Goal: Task Accomplishment & Management: Manage account settings

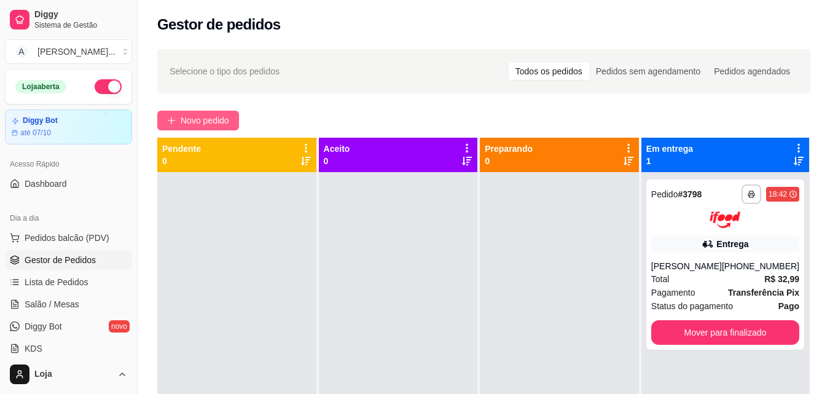
click at [187, 119] on span "Novo pedido" at bounding box center [205, 121] width 49 height 14
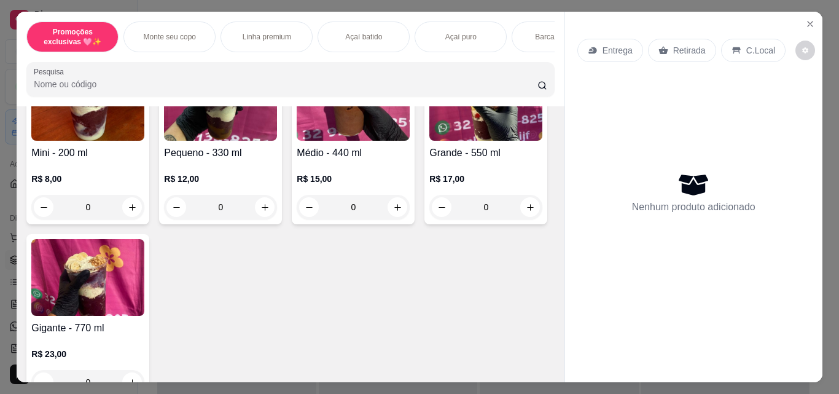
scroll to position [369, 0]
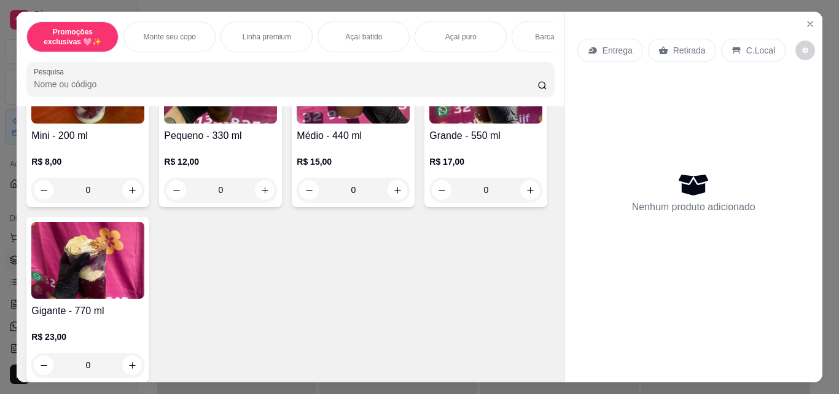
click at [396, 192] on div "0" at bounding box center [353, 190] width 113 height 25
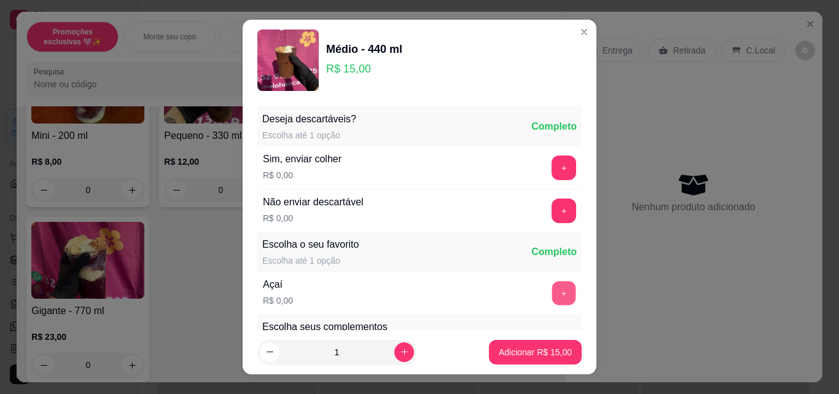
click at [552, 293] on button "+" at bounding box center [564, 293] width 24 height 24
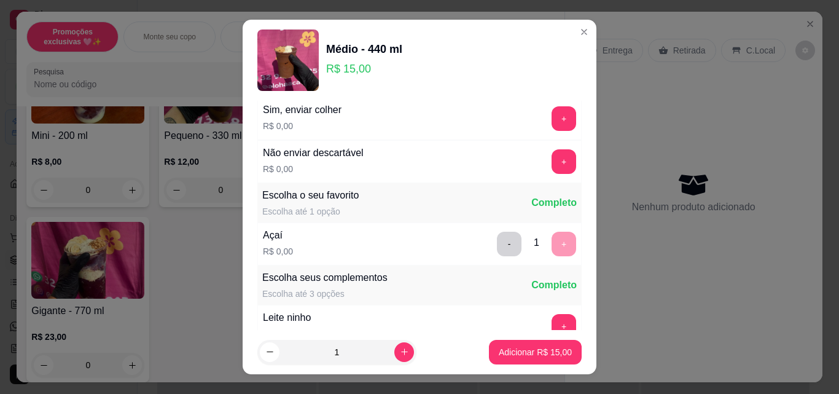
scroll to position [74, 0]
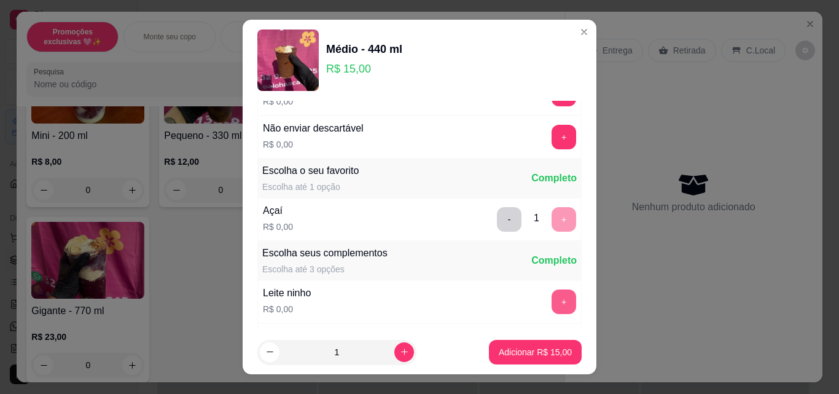
drag, startPoint x: 535, startPoint y: 289, endPoint x: 537, endPoint y: 296, distance: 7.2
click at [537, 295] on div "Leite ninho R$ 0,00 +" at bounding box center [419, 301] width 324 height 43
click at [552, 297] on button "+" at bounding box center [564, 301] width 25 height 25
click at [552, 299] on button "+" at bounding box center [564, 301] width 25 height 25
click at [548, 352] on p "Adicionar R$ 15,00" at bounding box center [535, 352] width 73 height 12
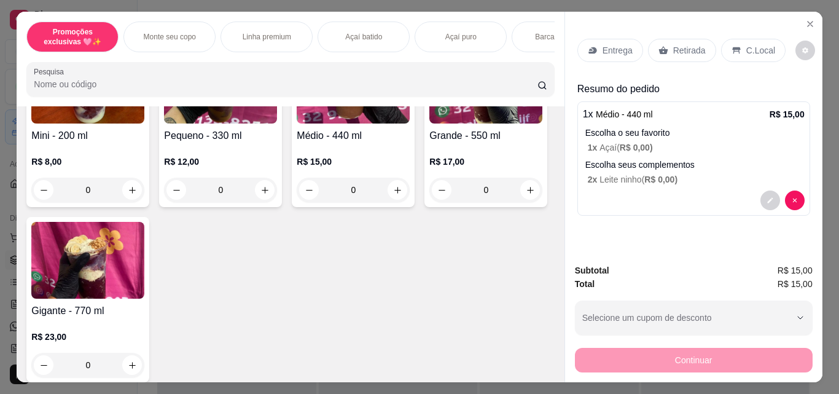
click at [397, 194] on div "0" at bounding box center [353, 190] width 113 height 25
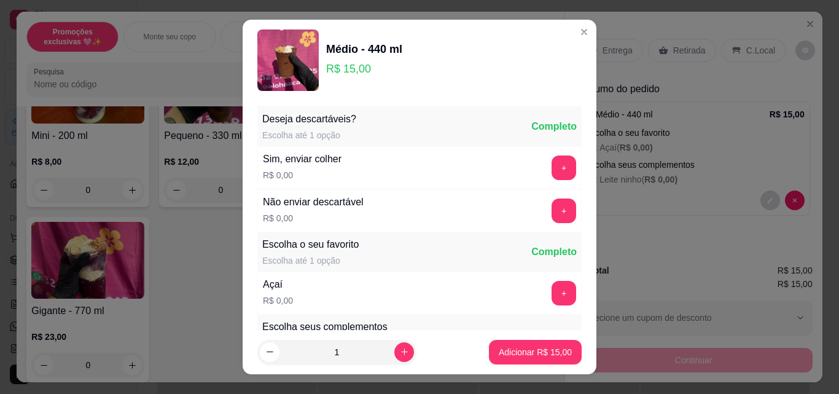
click at [580, 330] on footer "1 Adicionar R$ 15,00" at bounding box center [420, 352] width 354 height 44
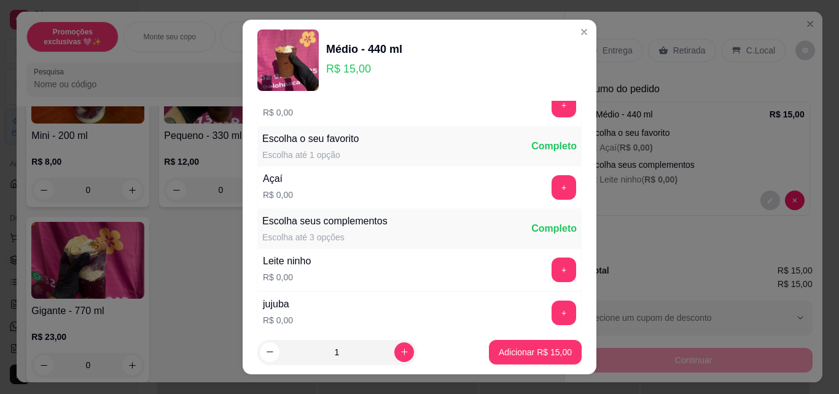
scroll to position [123, 0]
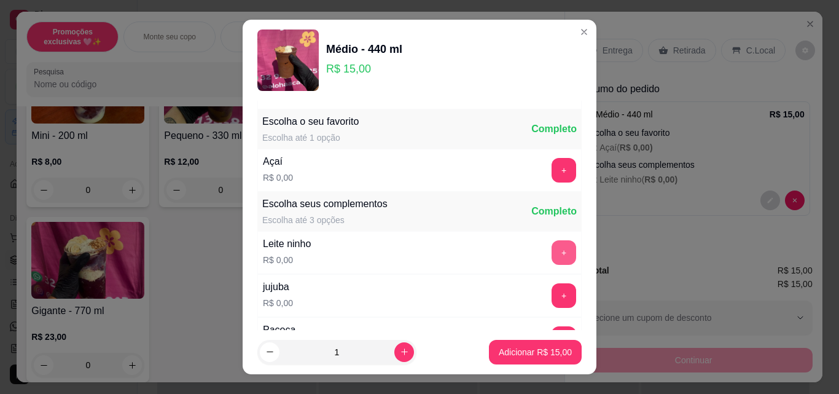
click at [552, 259] on button "+" at bounding box center [564, 252] width 25 height 25
click at [552, 327] on button "+" at bounding box center [564, 338] width 25 height 25
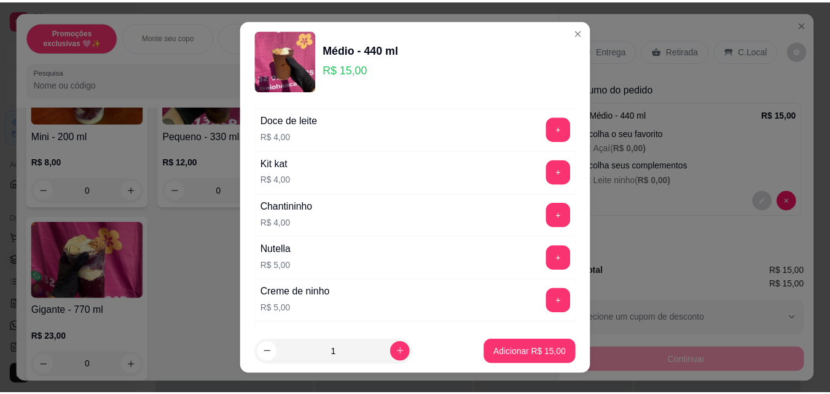
scroll to position [1917, 0]
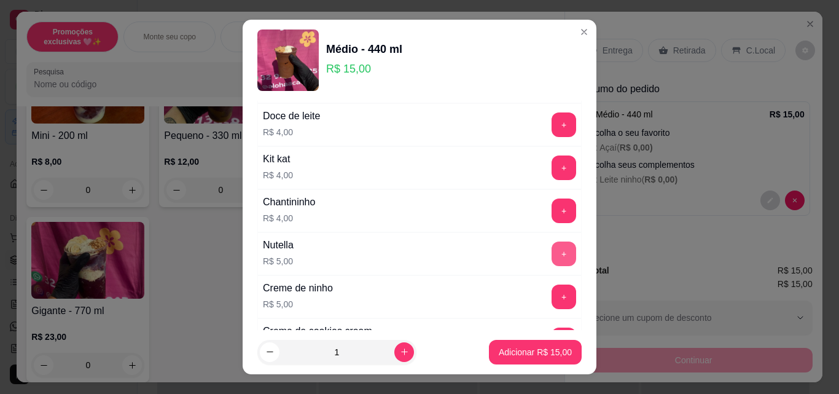
click at [552, 250] on button "+" at bounding box center [564, 254] width 25 height 25
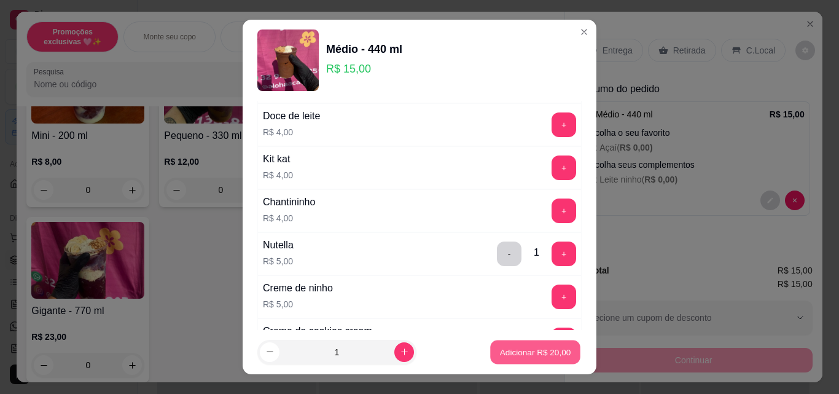
click at [546, 342] on button "Adicionar R$ 20,00" at bounding box center [535, 352] width 90 height 24
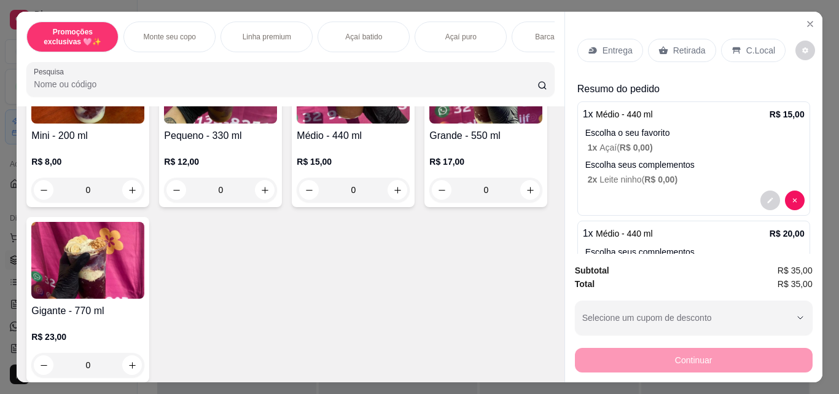
click at [670, 54] on div "Retirada" at bounding box center [682, 50] width 68 height 23
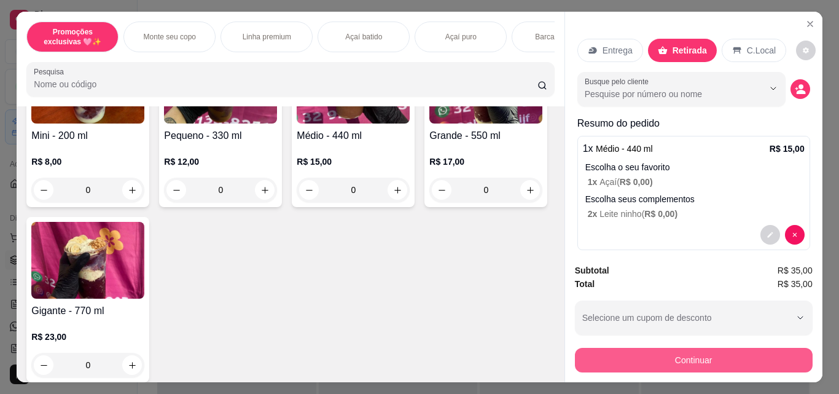
click at [721, 353] on button "Continuar" at bounding box center [694, 360] width 238 height 25
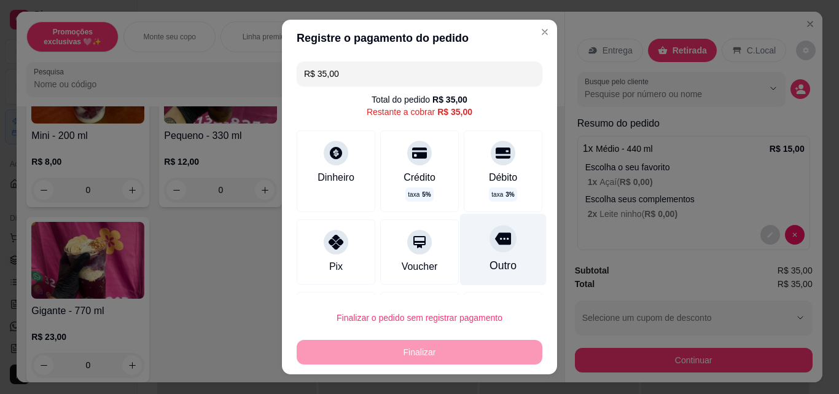
click at [492, 243] on div at bounding box center [503, 238] width 27 height 27
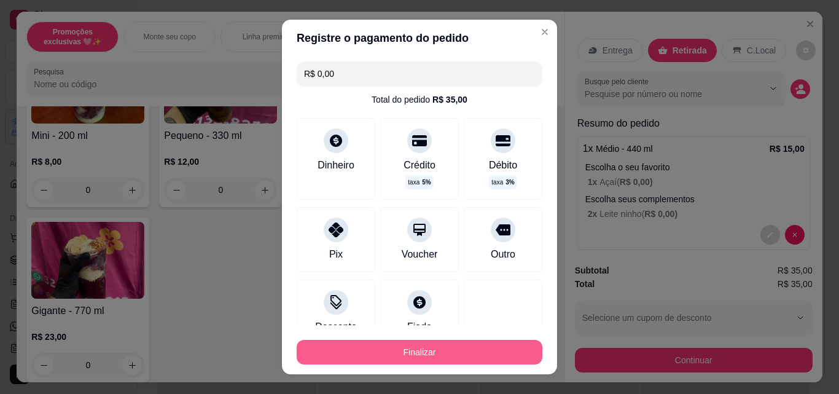
click at [493, 348] on button "Finalizar" at bounding box center [420, 352] width 246 height 25
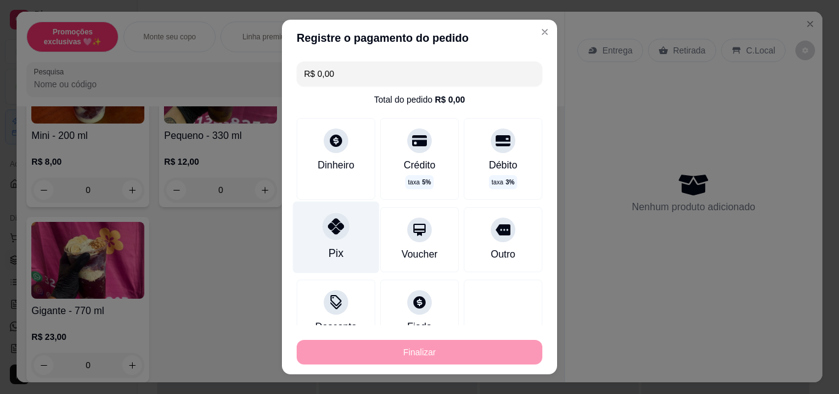
type input "-R$ 35,00"
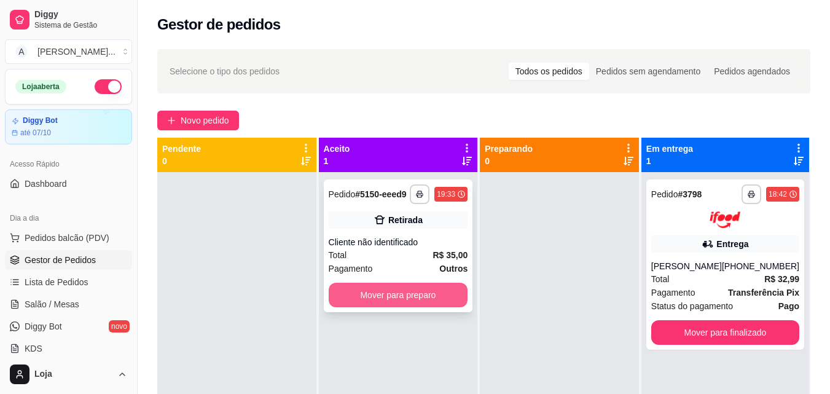
click at [391, 297] on button "Mover para preparo" at bounding box center [398, 295] width 139 height 25
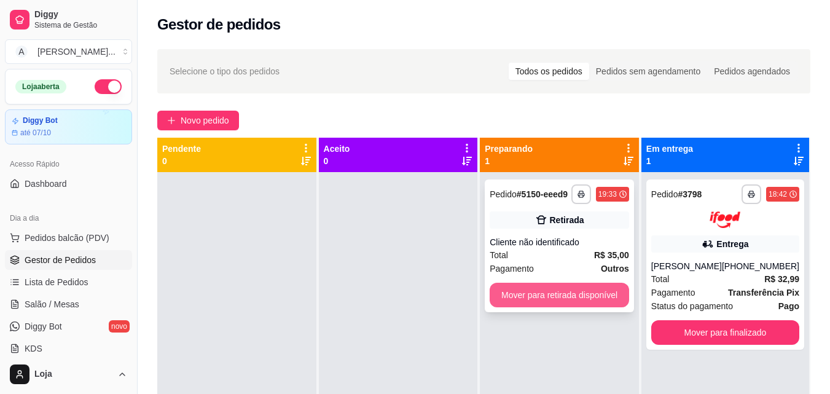
click at [514, 300] on button "Mover para retirada disponível" at bounding box center [559, 295] width 139 height 25
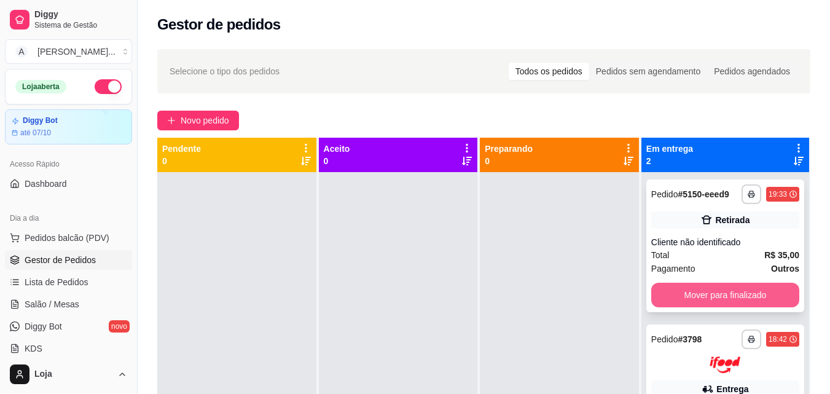
click at [730, 299] on button "Mover para finalizado" at bounding box center [725, 295] width 148 height 25
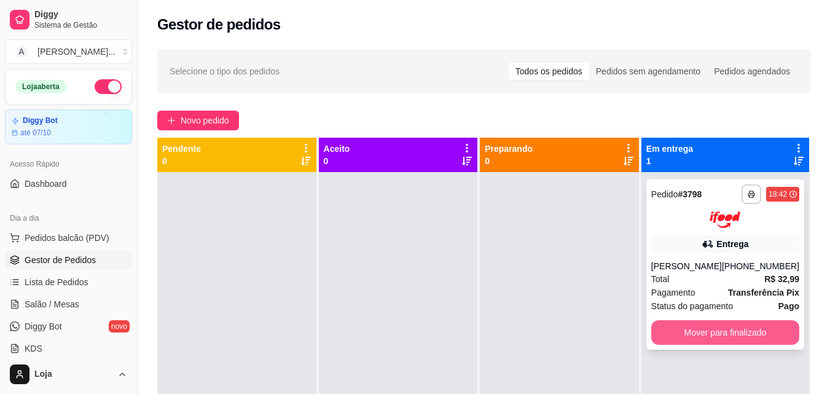
click at [727, 324] on button "Mover para finalizado" at bounding box center [725, 332] width 148 height 25
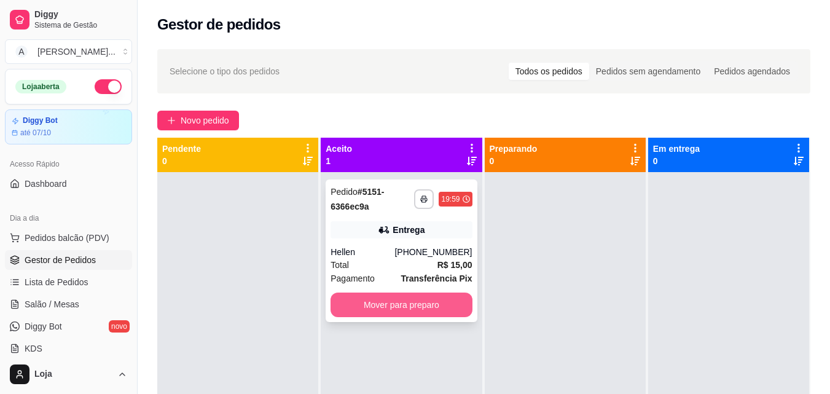
click at [449, 306] on button "Mover para preparo" at bounding box center [401, 305] width 141 height 25
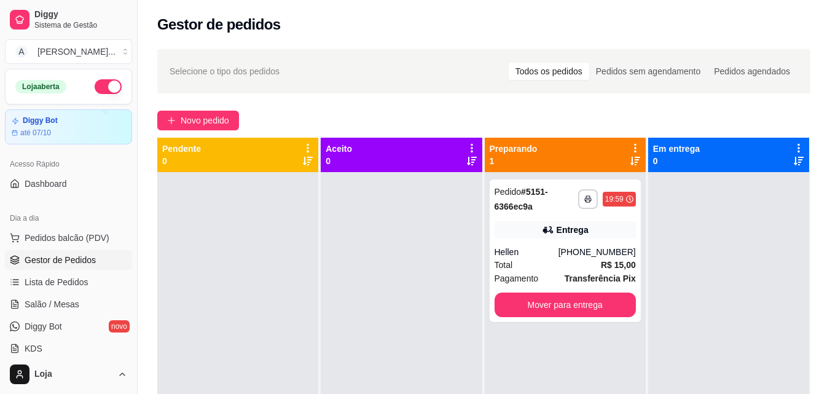
drag, startPoint x: 449, startPoint y: 306, endPoint x: 478, endPoint y: 316, distance: 30.5
click at [459, 310] on div at bounding box center [401, 369] width 161 height 394
click at [514, 312] on button "Mover para entrega" at bounding box center [565, 305] width 141 height 25
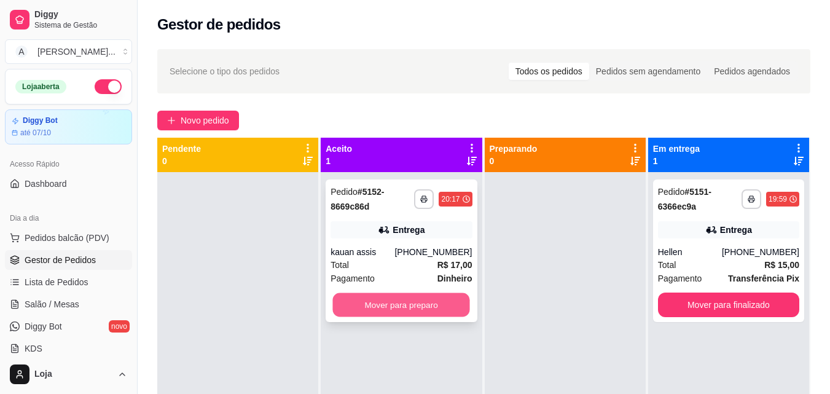
click at [384, 309] on button "Mover para preparo" at bounding box center [401, 305] width 137 height 24
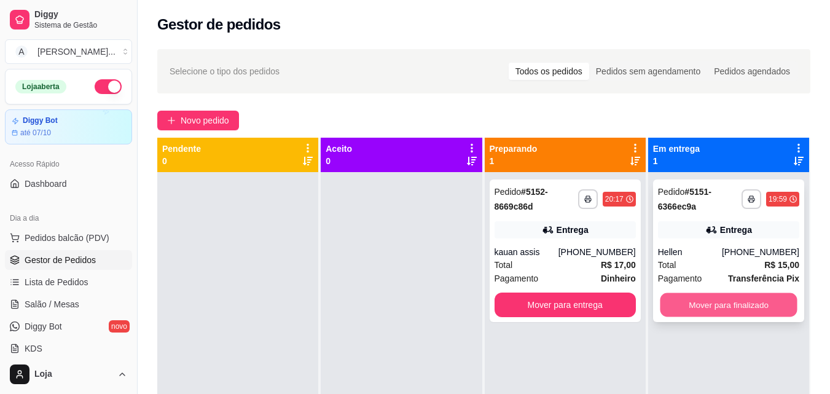
click at [698, 307] on button "Mover para finalizado" at bounding box center [728, 305] width 137 height 24
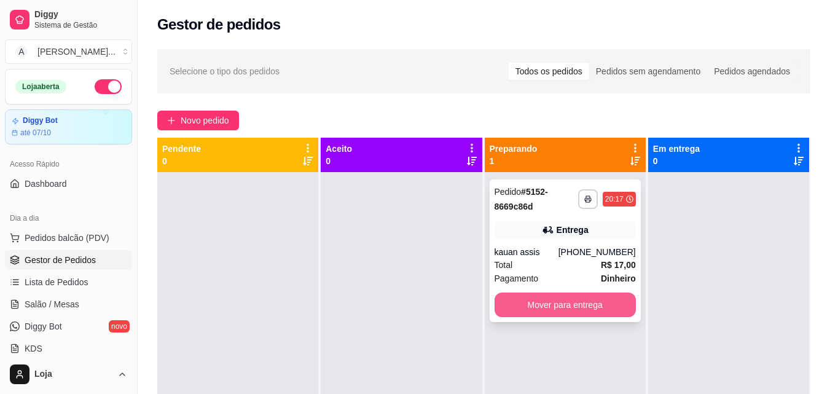
click at [592, 307] on button "Mover para entrega" at bounding box center [565, 305] width 141 height 25
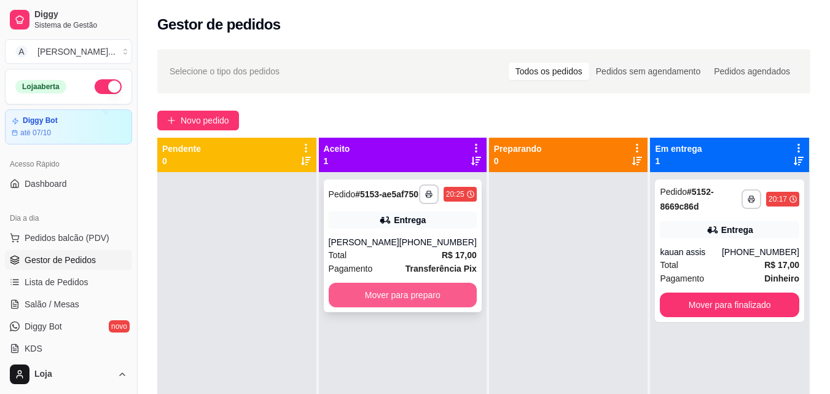
click at [423, 307] on button "Mover para preparo" at bounding box center [403, 295] width 148 height 25
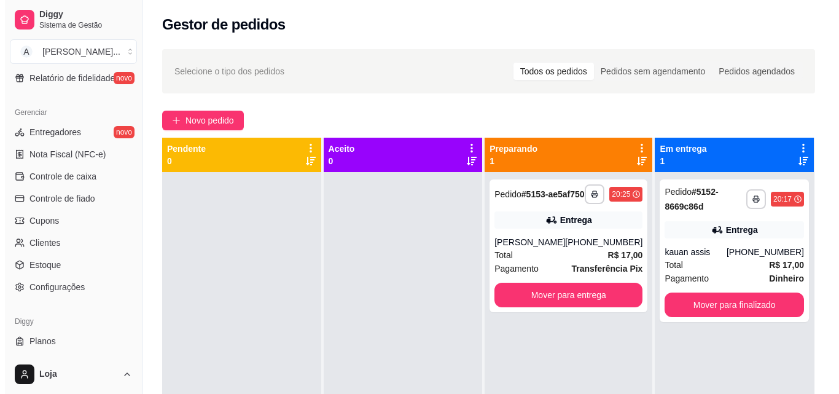
scroll to position [490, 0]
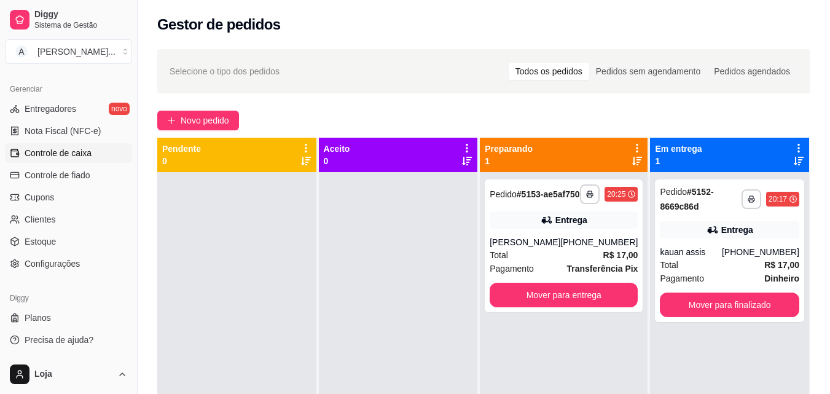
click at [116, 150] on link "Controle de caixa" at bounding box center [68, 153] width 127 height 20
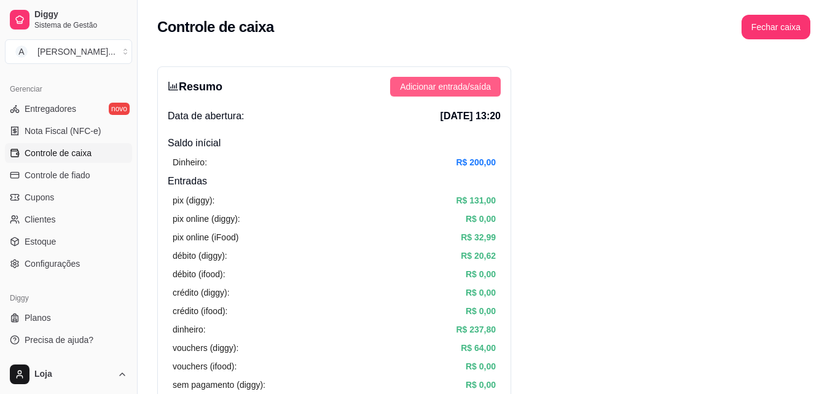
click at [450, 87] on span "Adicionar entrada/saída" at bounding box center [445, 87] width 91 height 14
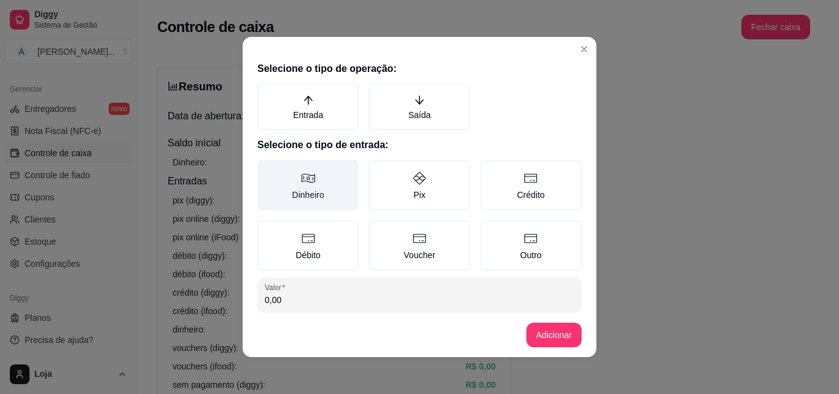
click at [329, 183] on label "Dinheiro" at bounding box center [307, 185] width 101 height 50
click at [267, 169] on button "Dinheiro" at bounding box center [262, 164] width 10 height 10
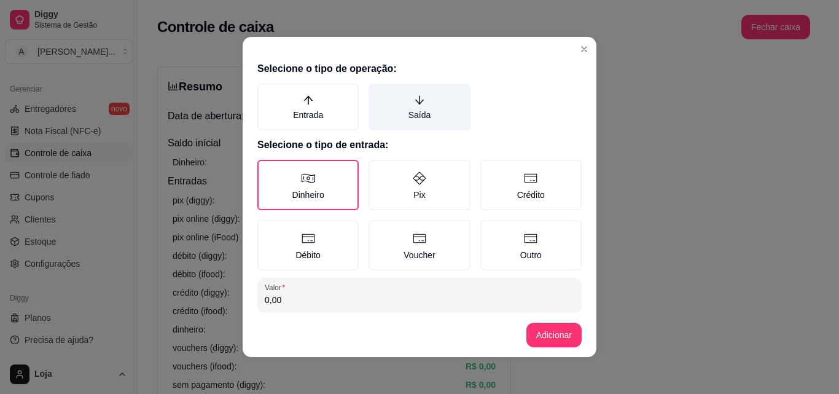
click at [378, 117] on label "Saída" at bounding box center [419, 107] width 101 height 47
click at [378, 93] on button "Saída" at bounding box center [373, 88] width 10 height 10
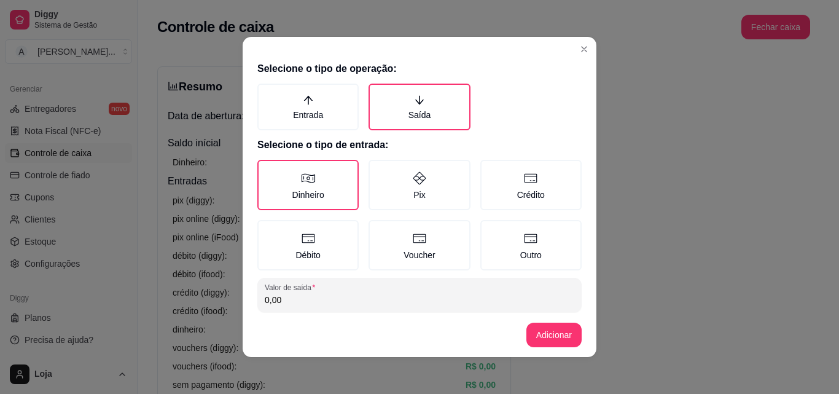
click at [382, 292] on div "0,00" at bounding box center [420, 295] width 310 height 25
type input "10,00"
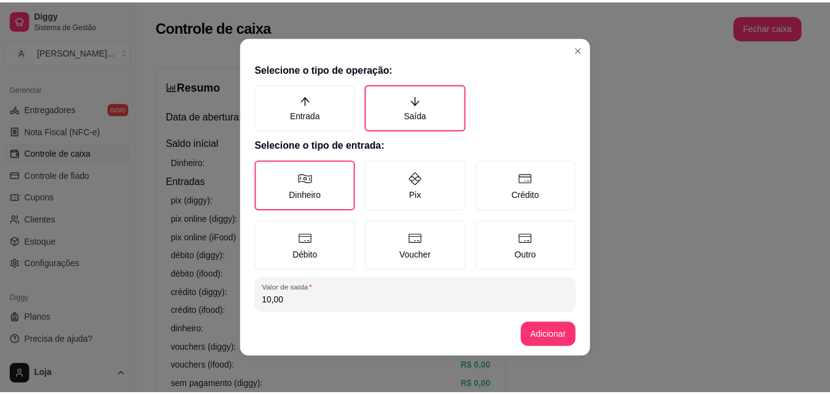
scroll to position [66, 0]
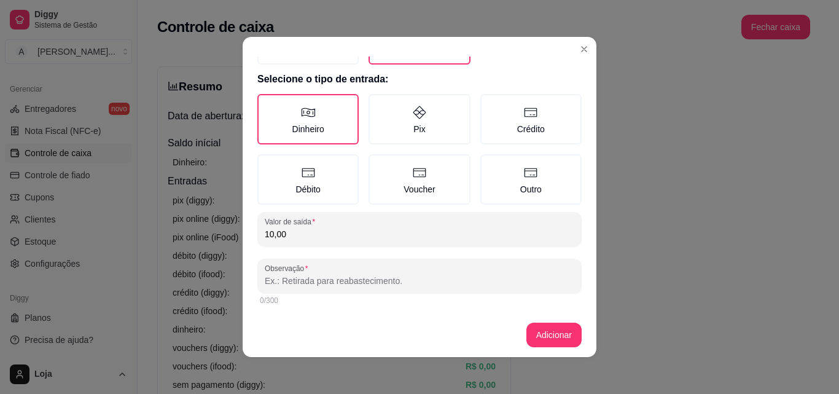
click at [500, 275] on input "Observação" at bounding box center [420, 281] width 310 height 12
type input "gasolina"
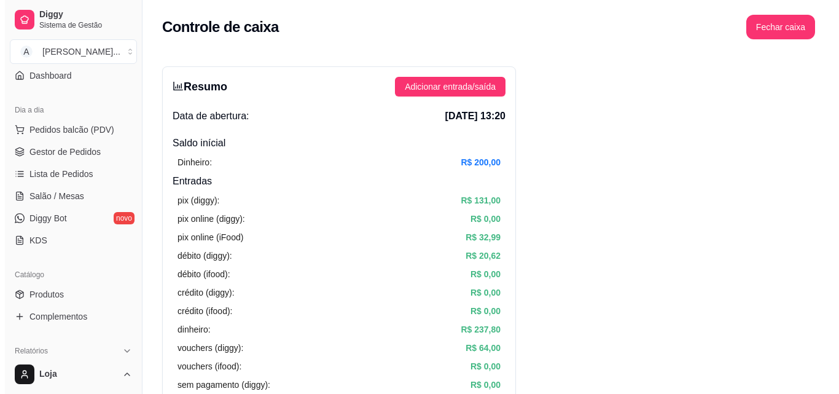
scroll to position [97, 0]
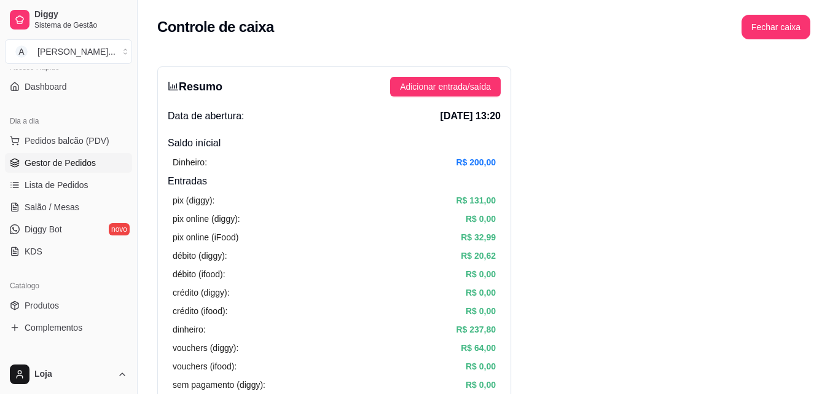
click at [67, 160] on span "Gestor de Pedidos" at bounding box center [60, 163] width 71 height 12
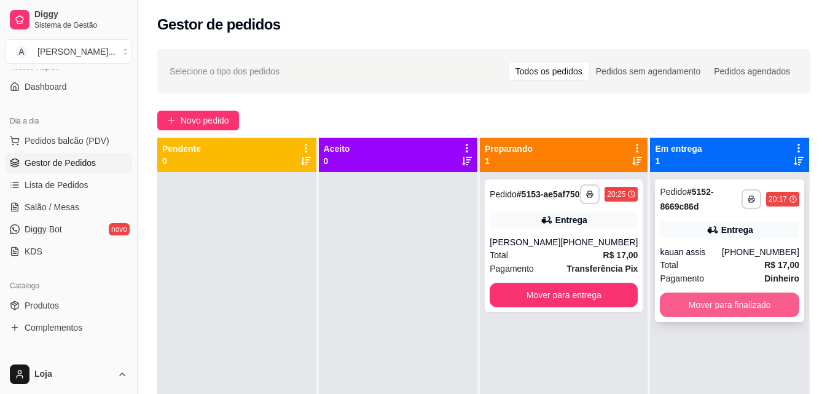
click at [686, 313] on button "Mover para finalizado" at bounding box center [729, 305] width 139 height 25
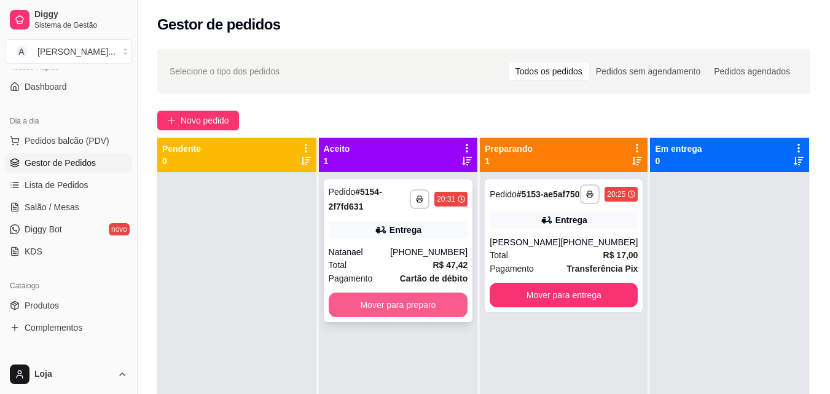
click at [348, 305] on button "Mover para preparo" at bounding box center [398, 305] width 139 height 25
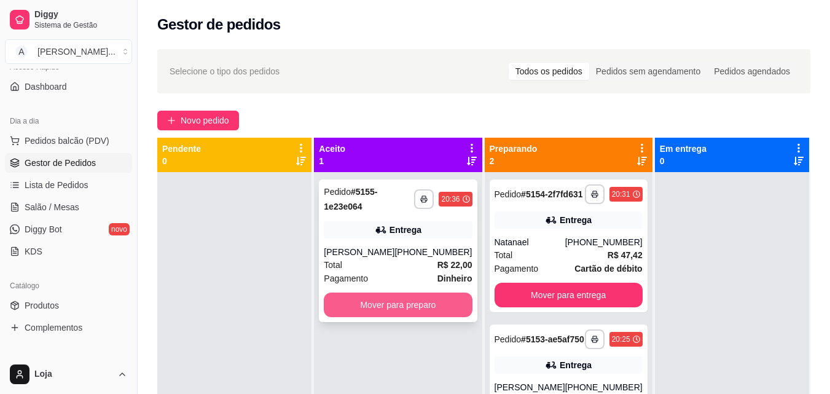
click at [404, 316] on button "Mover para preparo" at bounding box center [398, 305] width 148 height 25
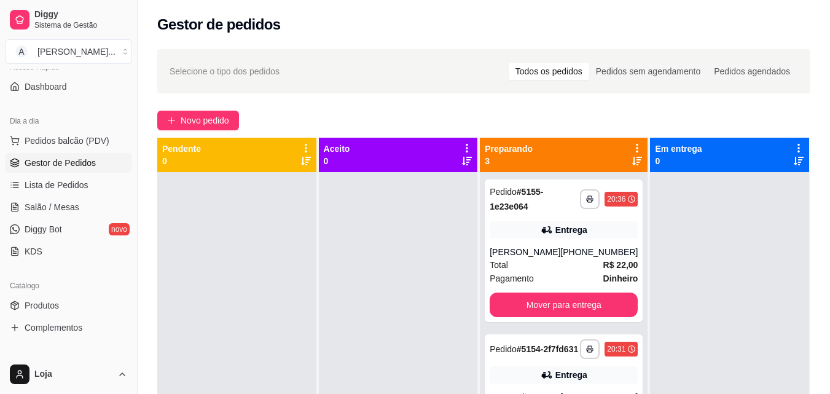
click at [405, 256] on div at bounding box center [398, 369] width 159 height 394
click at [632, 161] on icon at bounding box center [637, 161] width 10 height 10
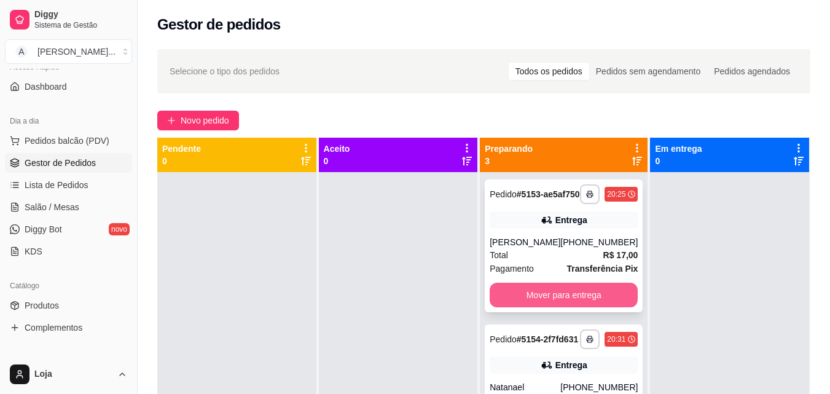
click at [576, 307] on button "Mover para entrega" at bounding box center [564, 295] width 148 height 25
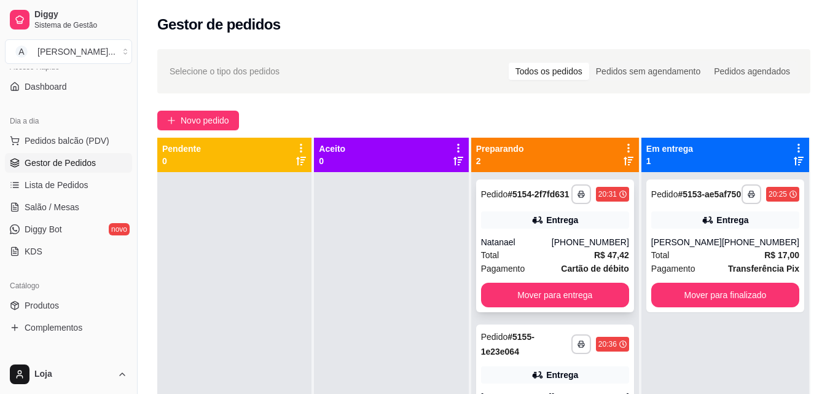
click at [552, 248] on div "Natanael" at bounding box center [516, 242] width 71 height 12
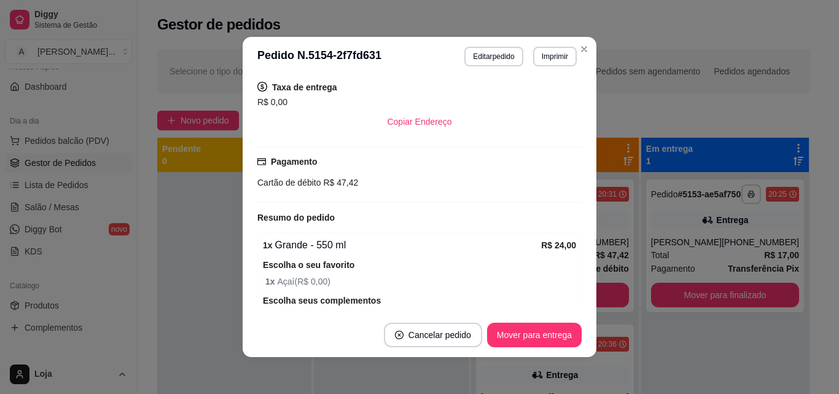
scroll to position [345, 0]
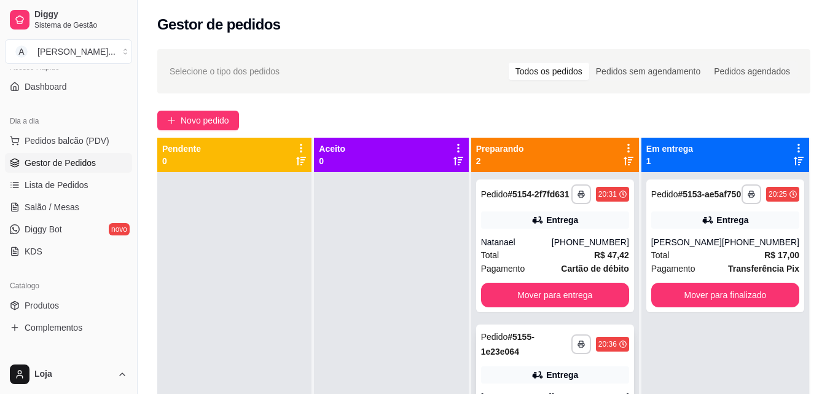
click at [546, 369] on div "**********" at bounding box center [555, 395] width 158 height 143
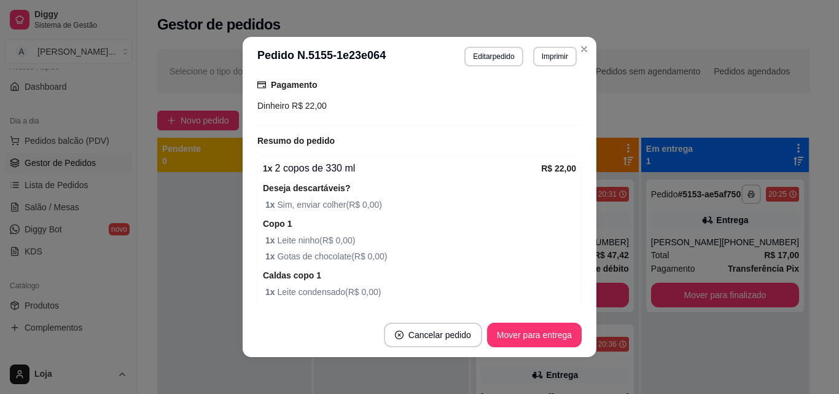
scroll to position [406, 0]
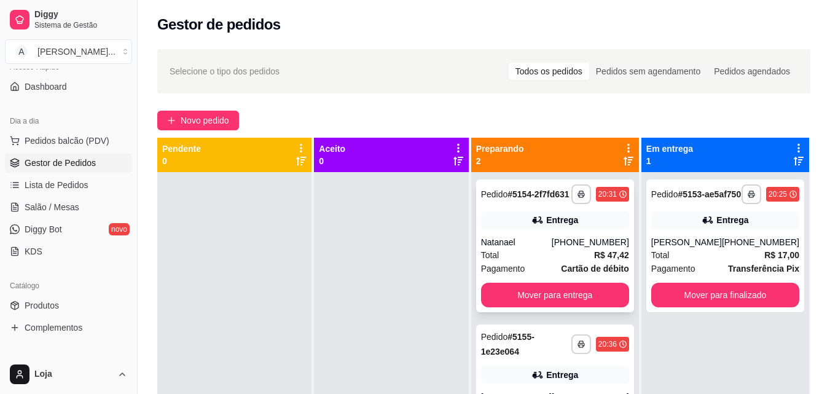
click at [531, 261] on div "Total R$ 47,42" at bounding box center [555, 255] width 148 height 14
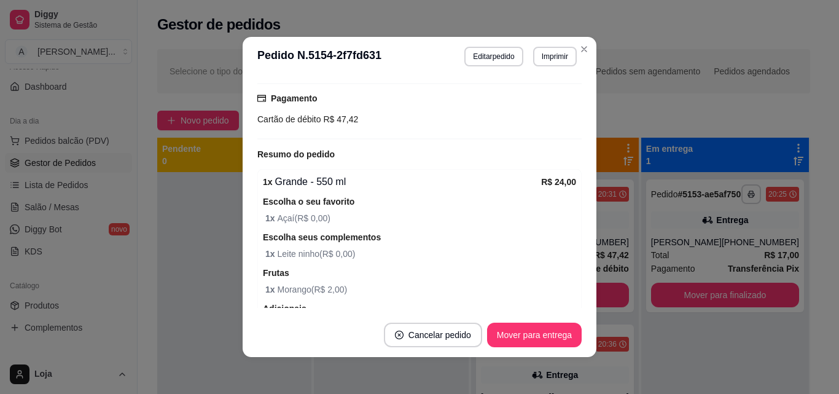
scroll to position [444, 0]
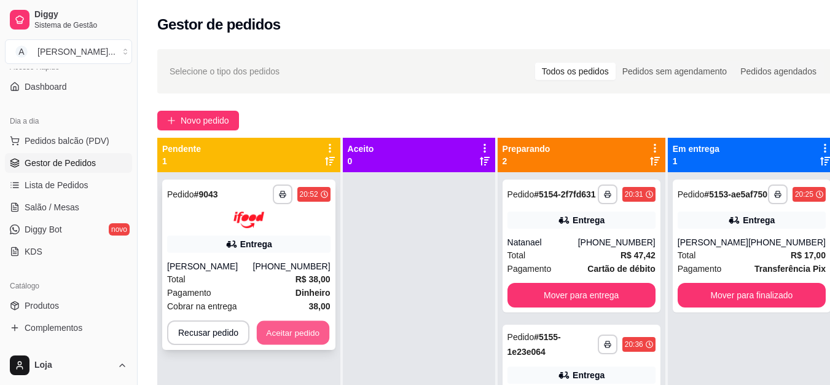
click at [273, 324] on button "Aceitar pedido" at bounding box center [293, 332] width 73 height 24
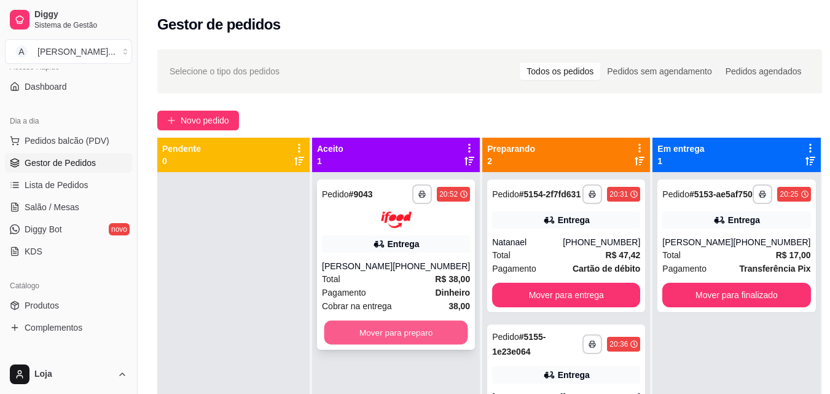
click at [404, 334] on button "Mover para preparo" at bounding box center [396, 332] width 144 height 24
click at [405, 334] on button "Mover para preparo" at bounding box center [396, 332] width 144 height 24
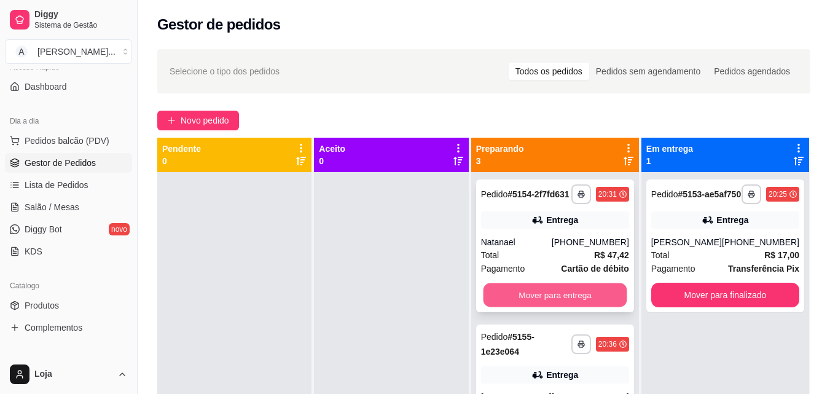
click at [583, 300] on button "Mover para entrega" at bounding box center [555, 295] width 144 height 24
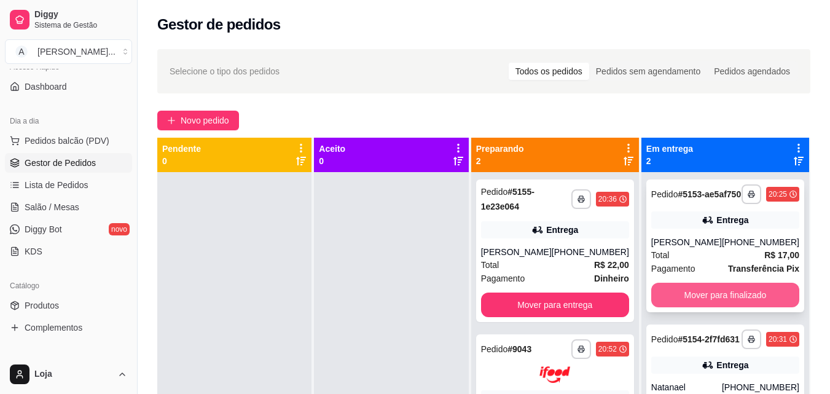
click at [693, 300] on button "Mover para finalizado" at bounding box center [725, 295] width 148 height 25
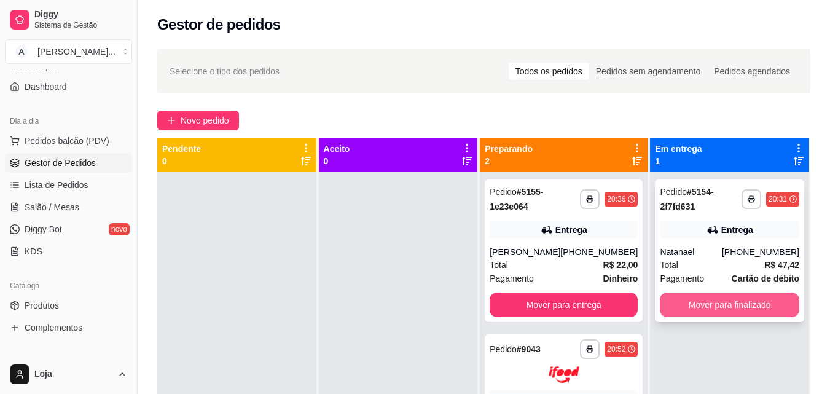
click at [711, 309] on button "Mover para finalizado" at bounding box center [729, 305] width 139 height 25
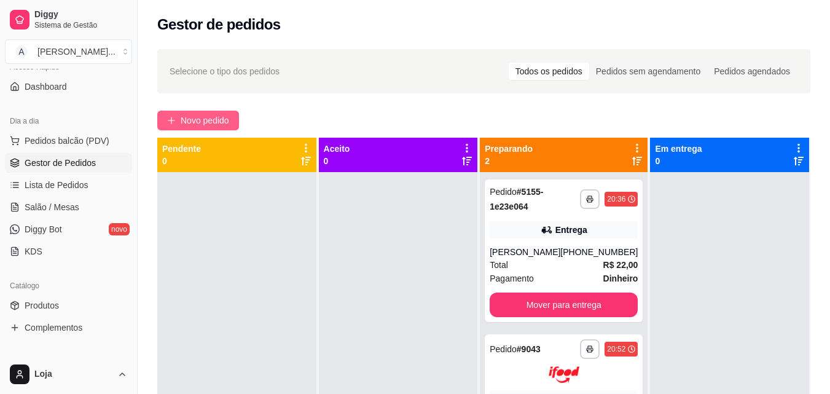
click at [173, 114] on button "Novo pedido" at bounding box center [198, 121] width 82 height 20
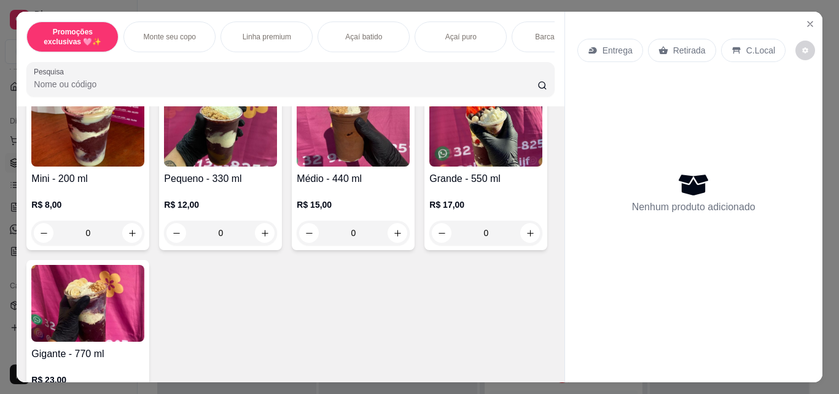
scroll to position [369, 0]
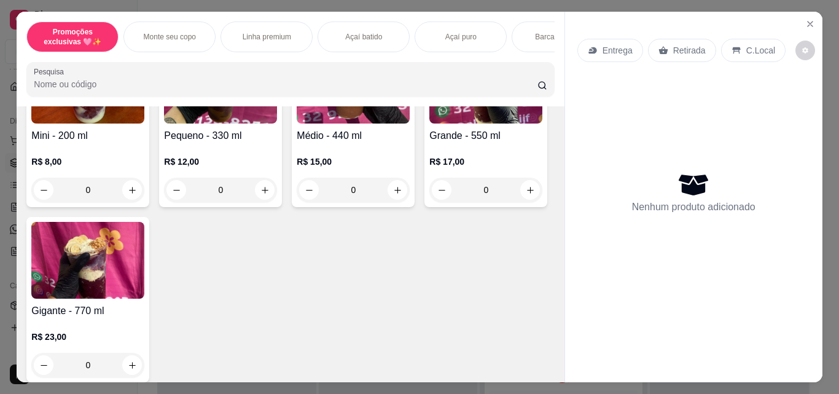
click at [144, 288] on img at bounding box center [87, 260] width 113 height 77
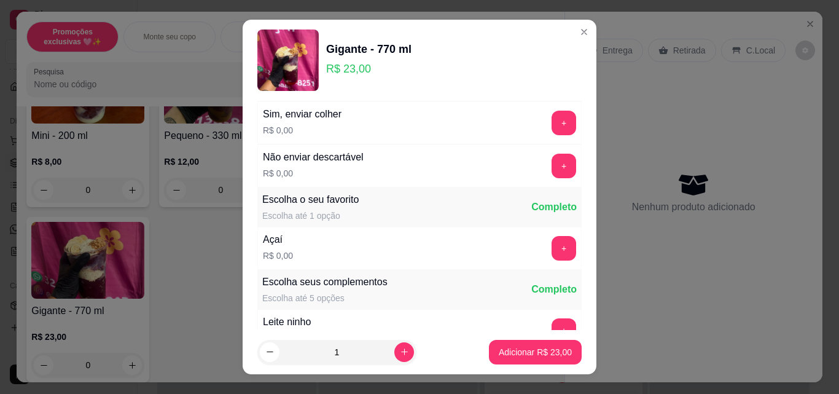
scroll to position [133, 0]
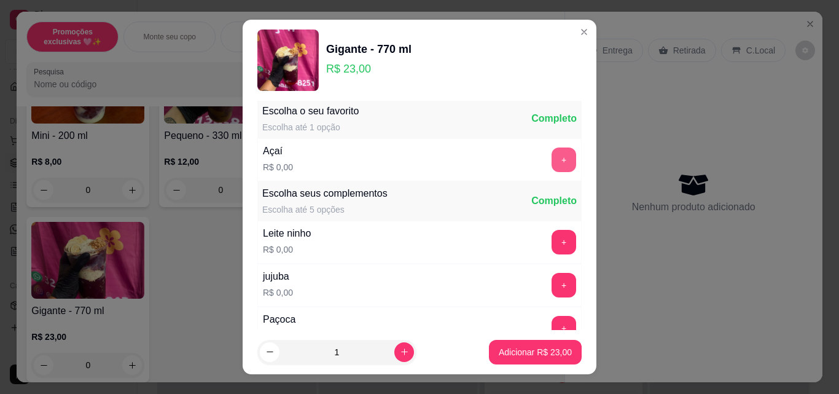
click at [552, 154] on button "+" at bounding box center [564, 159] width 25 height 25
click at [552, 240] on button "+" at bounding box center [564, 242] width 25 height 25
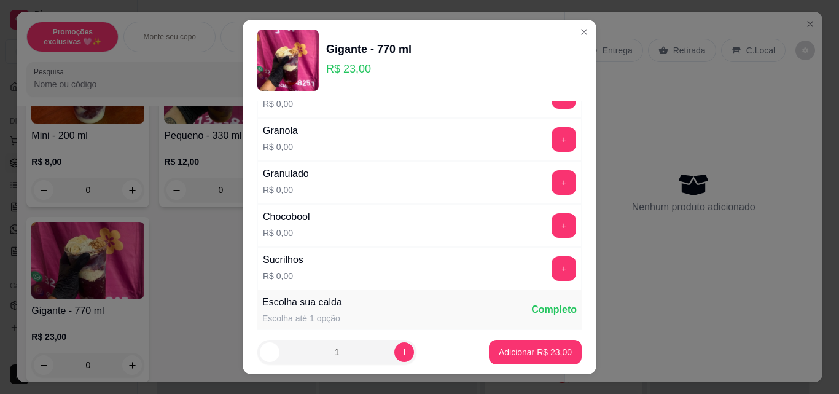
scroll to position [605, 0]
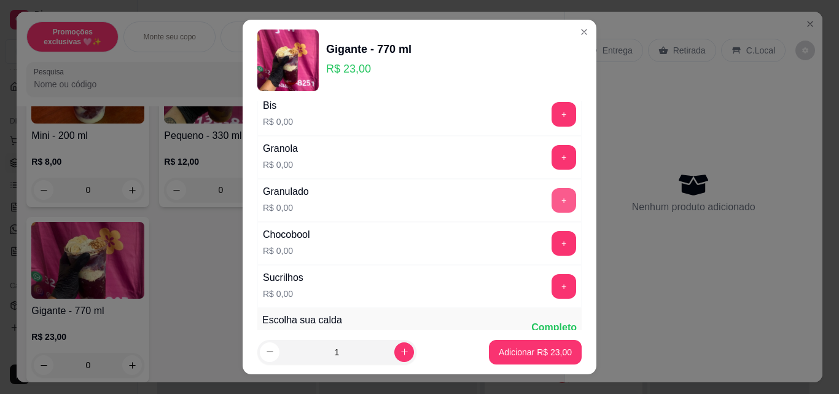
click at [552, 195] on button "+" at bounding box center [564, 200] width 25 height 25
click at [552, 239] on button "+" at bounding box center [564, 244] width 24 height 24
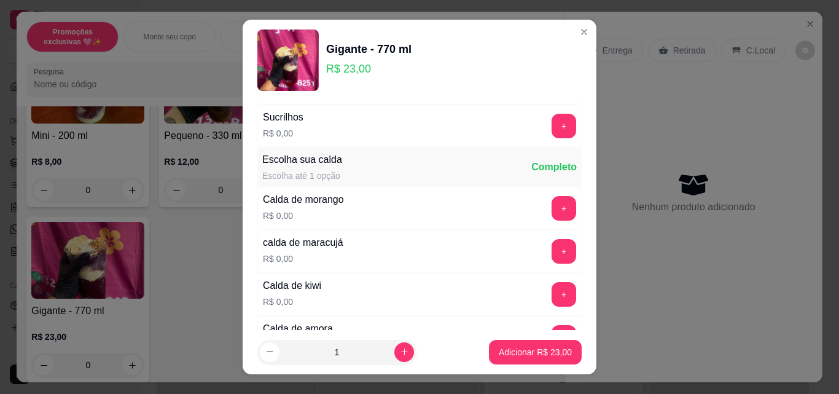
scroll to position [863, 0]
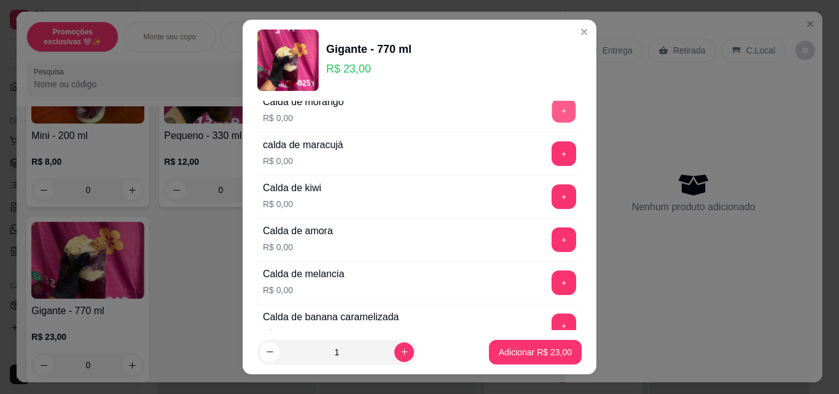
click at [552, 114] on button "+" at bounding box center [564, 111] width 24 height 24
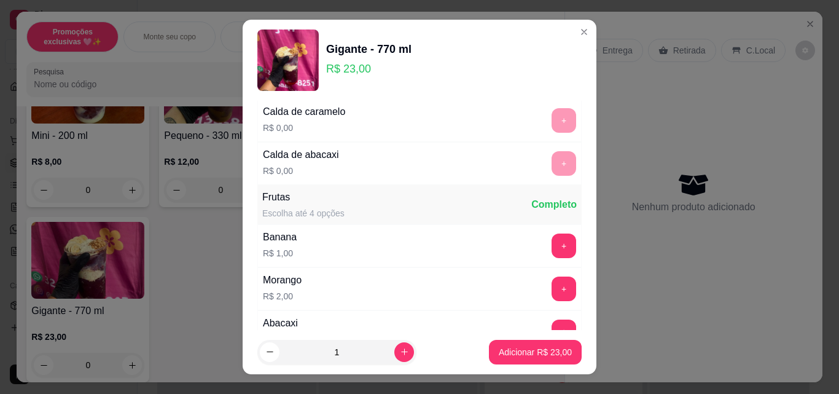
scroll to position [1433, 0]
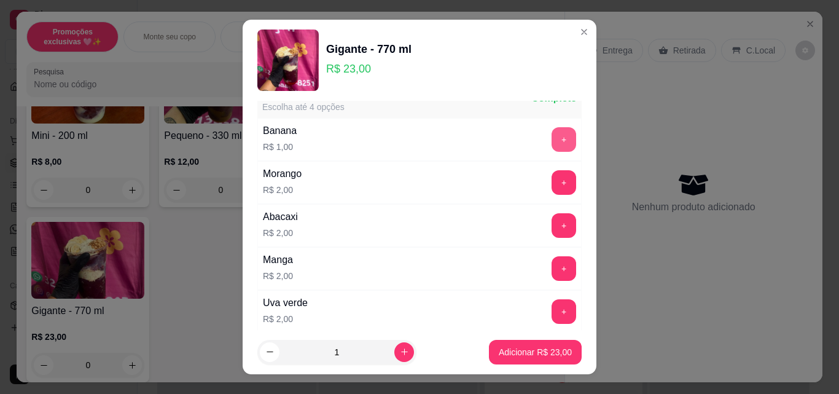
click at [552, 128] on button "+" at bounding box center [564, 139] width 25 height 25
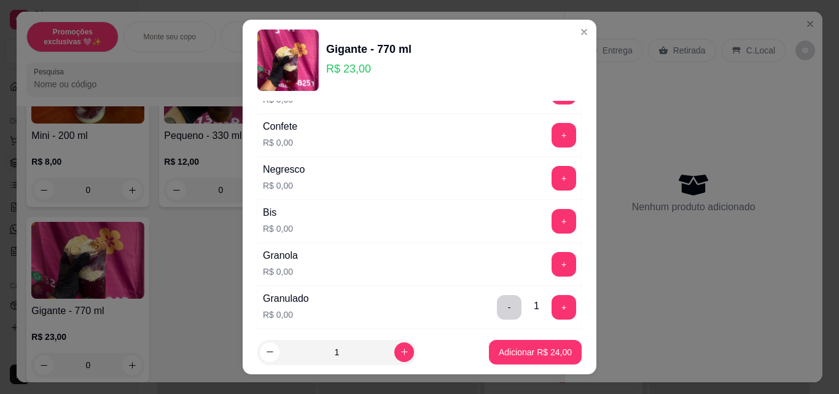
scroll to position [356, 0]
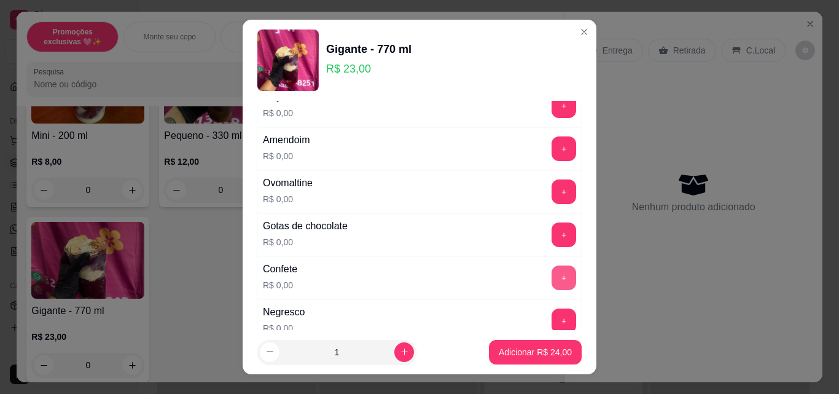
click at [552, 278] on button "+" at bounding box center [564, 277] width 25 height 25
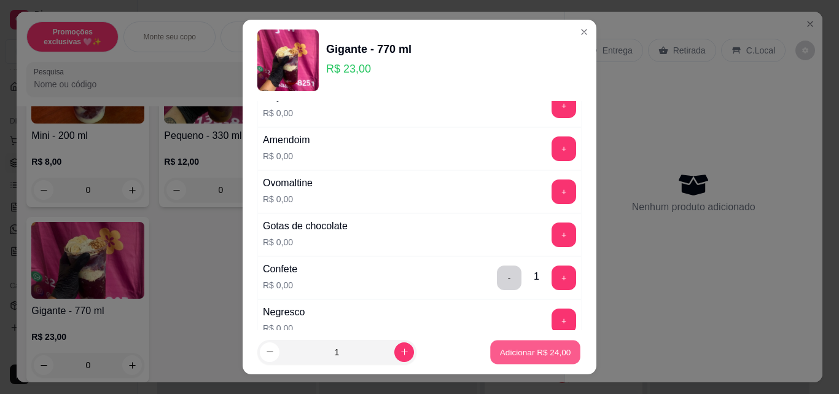
click at [533, 354] on p "Adicionar R$ 24,00" at bounding box center [535, 352] width 71 height 12
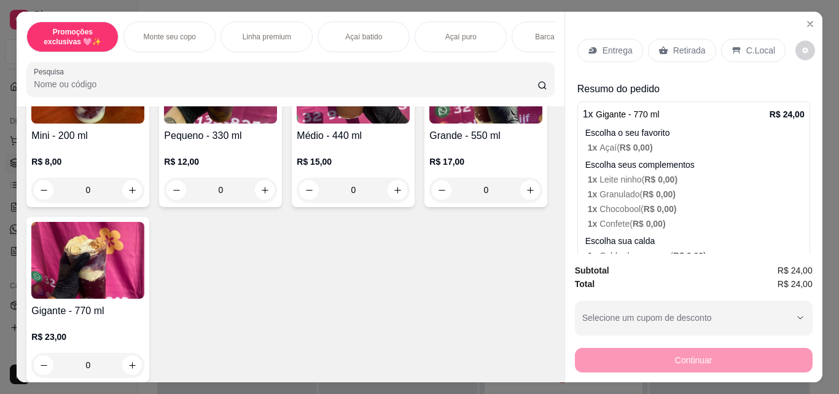
click at [683, 44] on p "Retirada" at bounding box center [690, 50] width 33 height 12
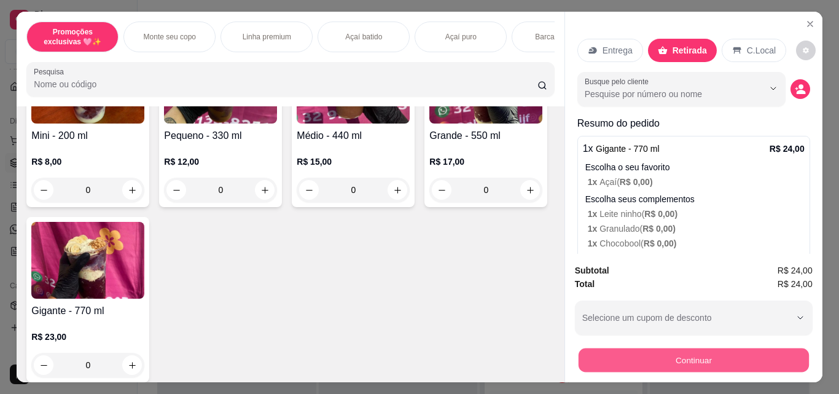
click at [677, 348] on button "Continuar" at bounding box center [693, 360] width 230 height 24
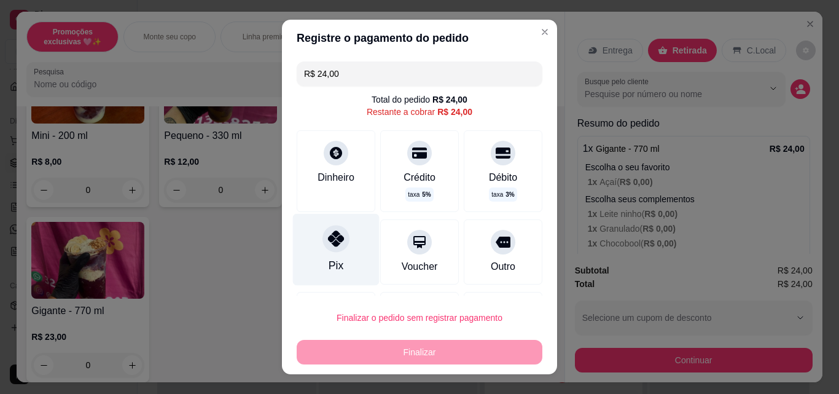
click at [323, 246] on div at bounding box center [336, 238] width 27 height 27
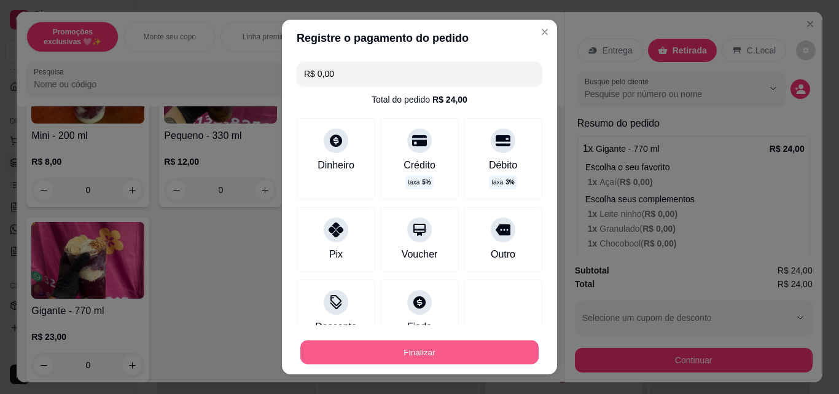
click at [377, 354] on button "Finalizar" at bounding box center [419, 352] width 238 height 24
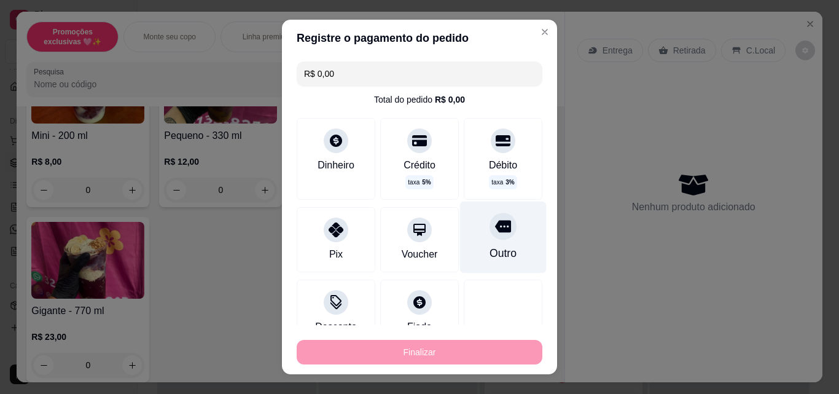
type input "-R$ 24,00"
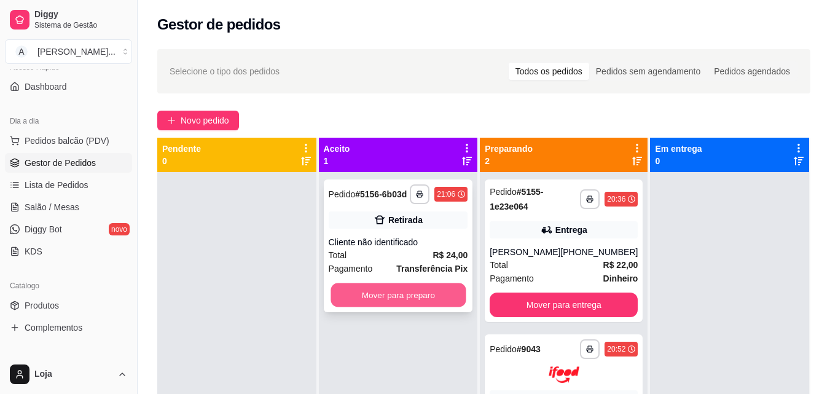
click at [397, 293] on button "Mover para preparo" at bounding box center [398, 295] width 135 height 24
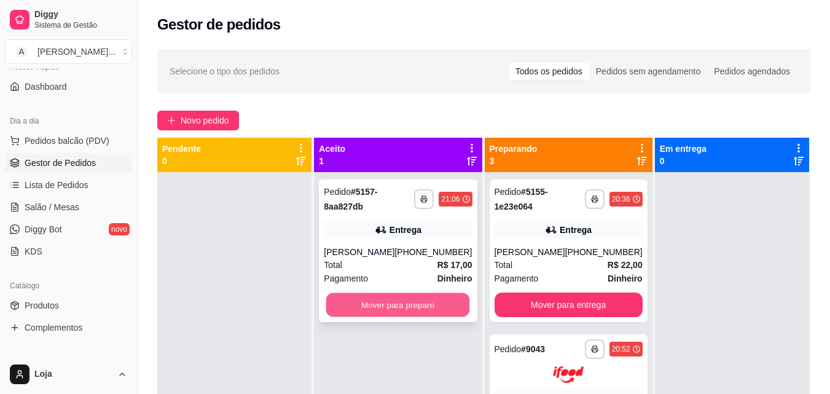
click at [397, 301] on button "Mover para preparo" at bounding box center [398, 305] width 144 height 24
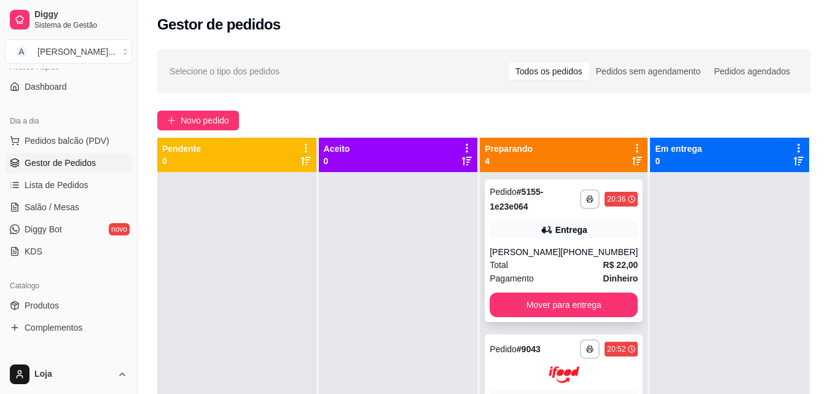
click at [603, 253] on div "[PHONE_NUMBER]" at bounding box center [598, 252] width 77 height 12
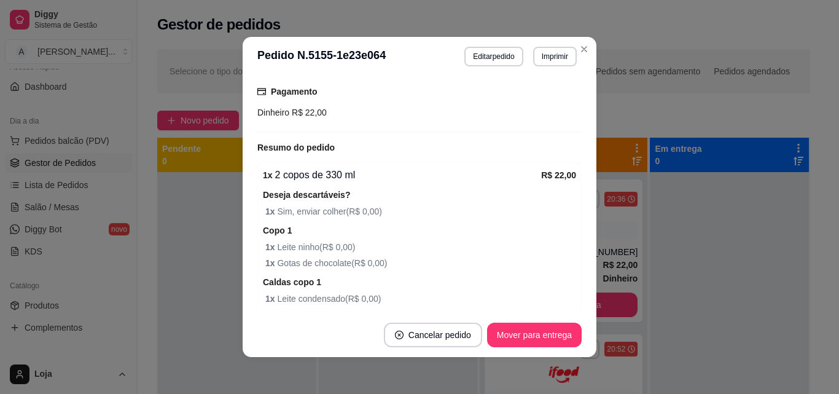
scroll to position [420, 0]
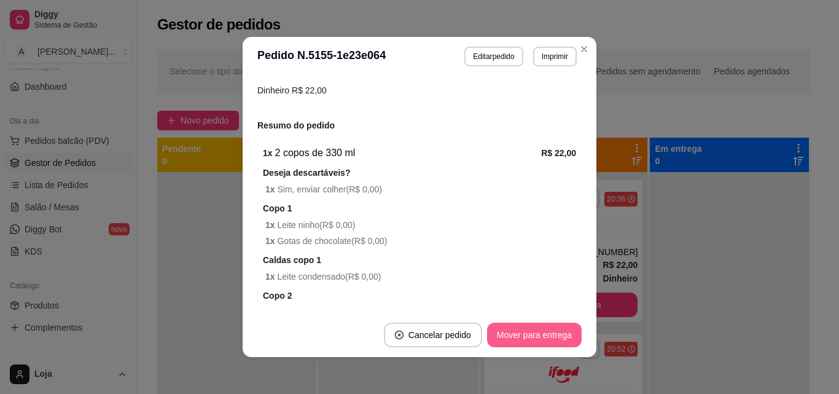
click at [517, 335] on button "Mover para entrega" at bounding box center [534, 335] width 95 height 25
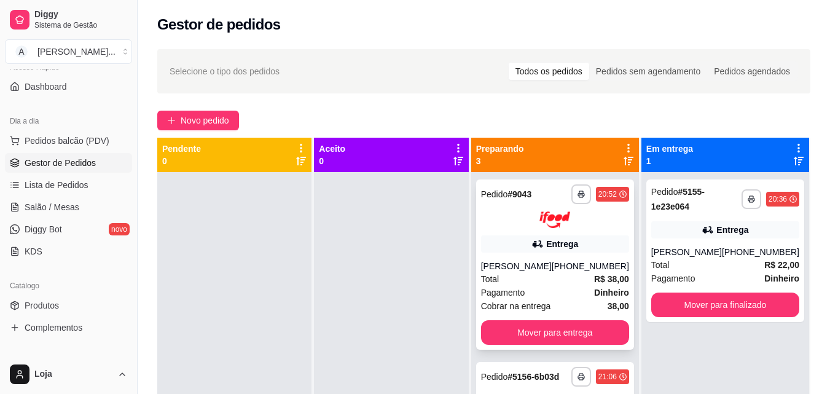
click at [581, 299] on div "Cobrar na entrega 38,00" at bounding box center [555, 306] width 148 height 14
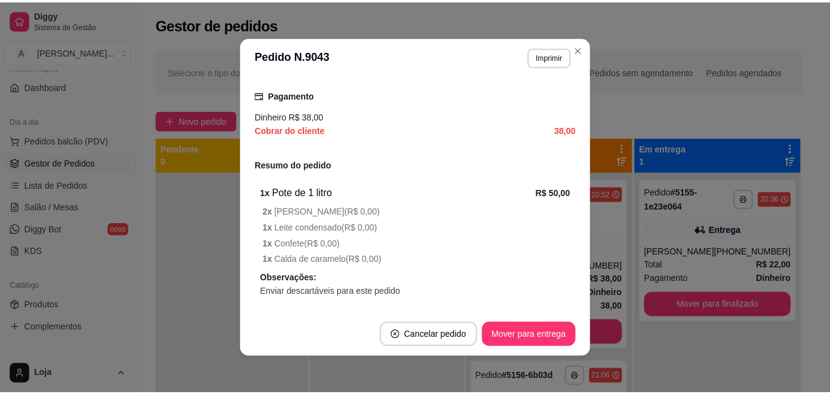
scroll to position [353, 0]
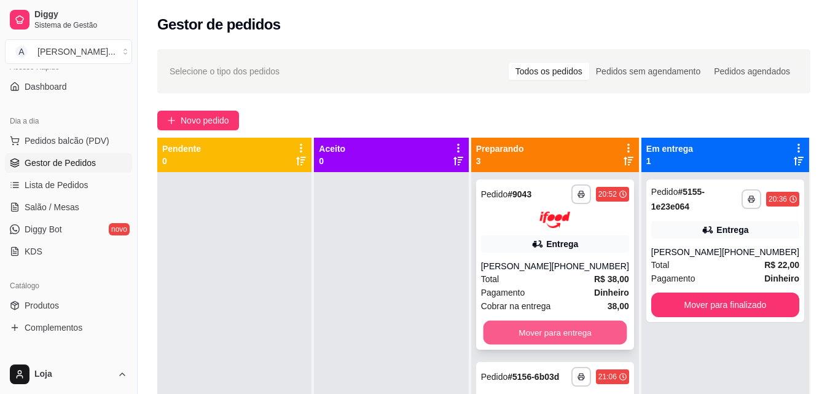
click at [607, 332] on button "Mover para entrega" at bounding box center [555, 332] width 144 height 24
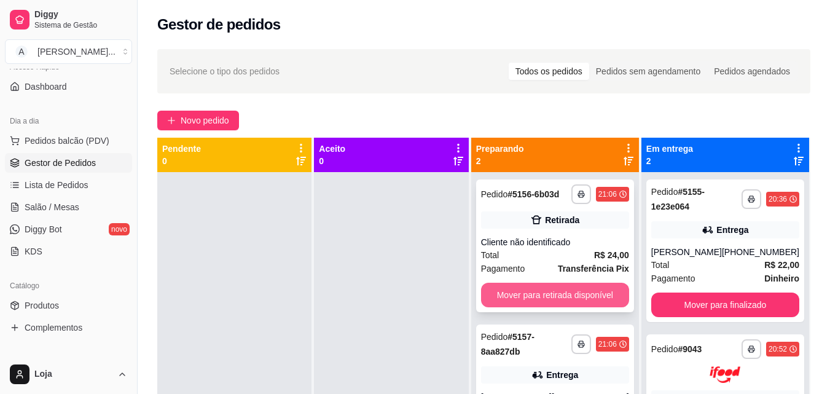
click at [601, 291] on button "Mover para retirada disponível" at bounding box center [555, 295] width 148 height 25
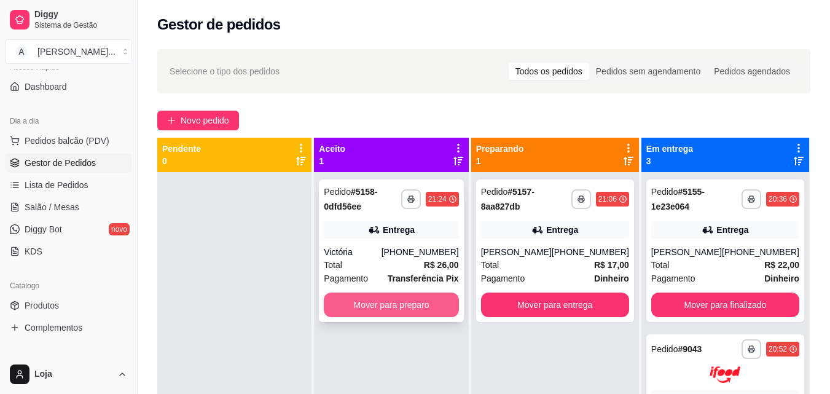
click at [356, 304] on button "Mover para preparo" at bounding box center [391, 305] width 135 height 25
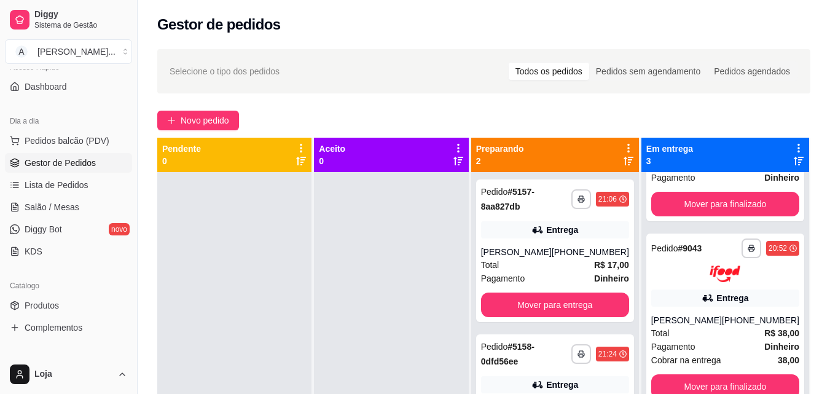
scroll to position [123, 0]
click at [713, 374] on button "Mover para finalizado" at bounding box center [725, 386] width 144 height 24
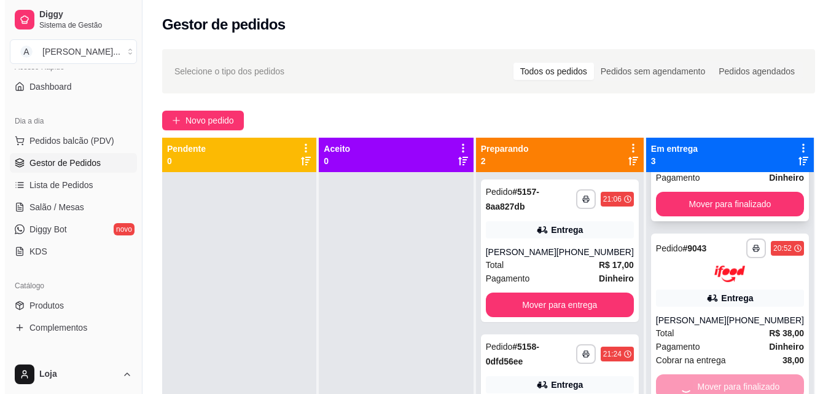
scroll to position [0, 0]
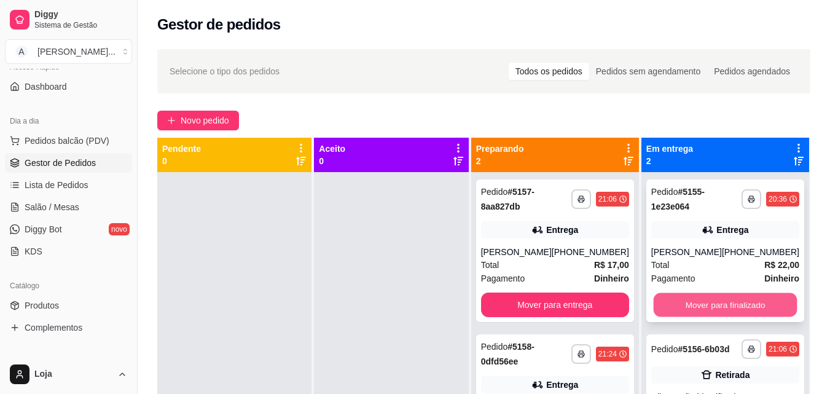
click at [697, 312] on button "Mover para finalizado" at bounding box center [725, 305] width 144 height 24
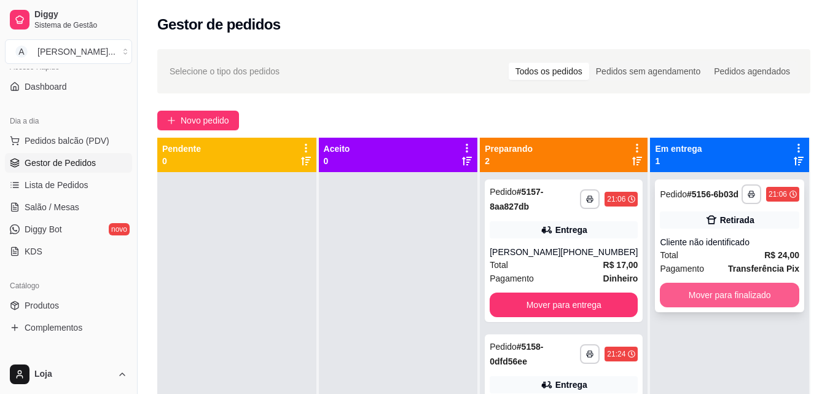
click at [701, 291] on button "Mover para finalizado" at bounding box center [729, 295] width 139 height 25
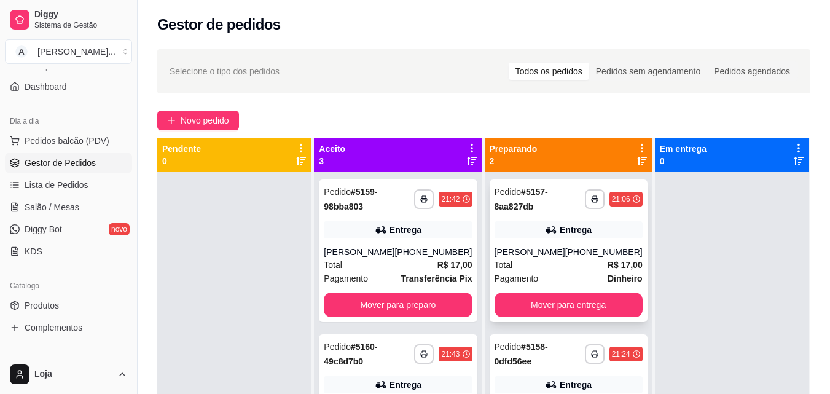
click at [501, 267] on span "Total" at bounding box center [504, 265] width 18 height 14
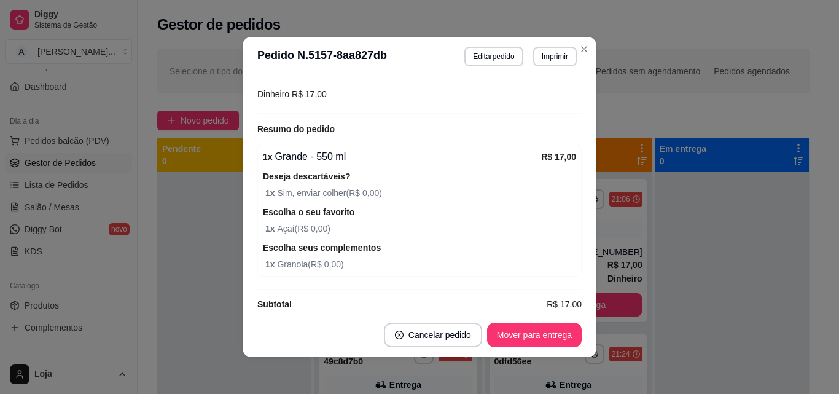
scroll to position [418, 0]
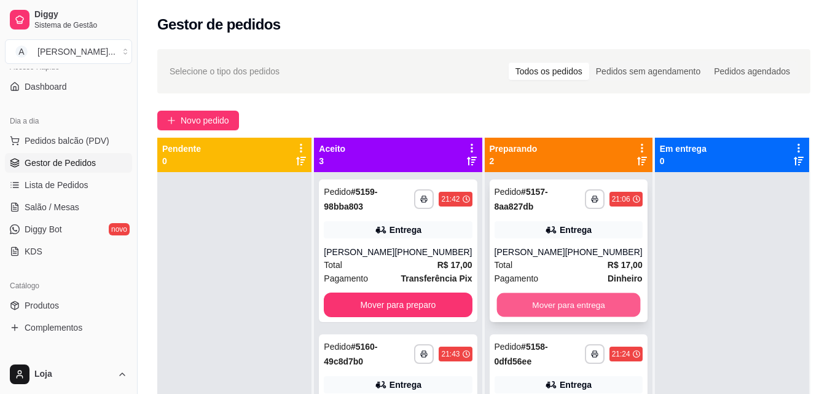
click at [616, 301] on button "Mover para entrega" at bounding box center [569, 305] width 144 height 24
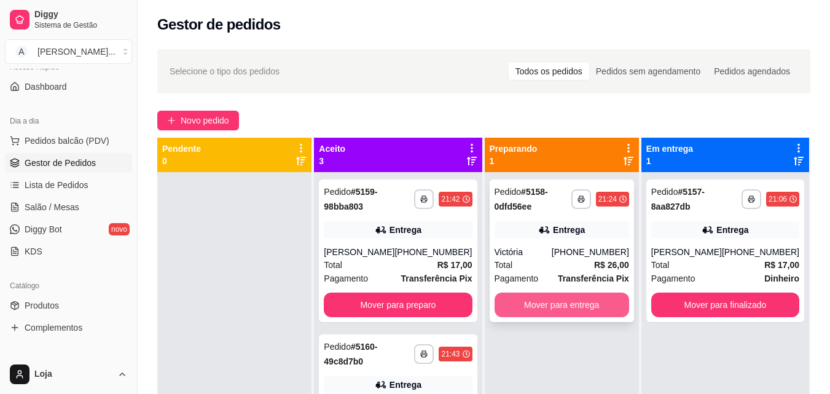
click at [589, 296] on button "Mover para entrega" at bounding box center [562, 305] width 135 height 25
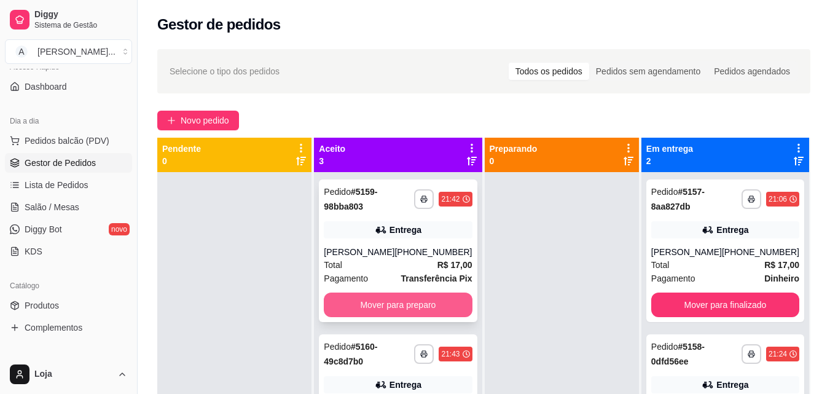
click at [403, 299] on button "Mover para preparo" at bounding box center [398, 305] width 148 height 25
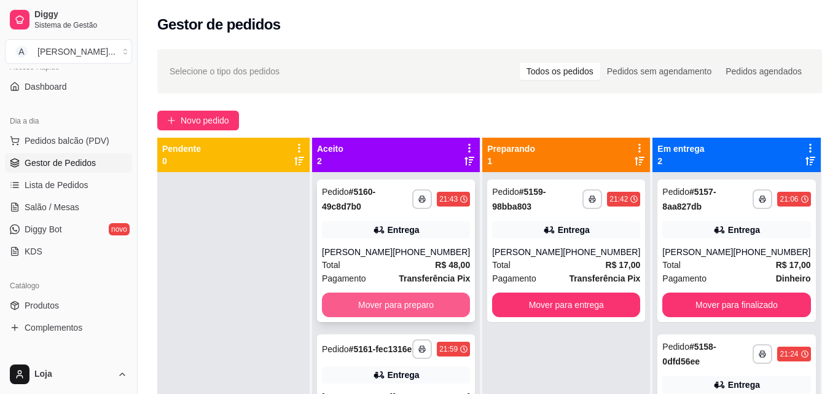
click at [414, 304] on button "Mover para preparo" at bounding box center [396, 305] width 148 height 25
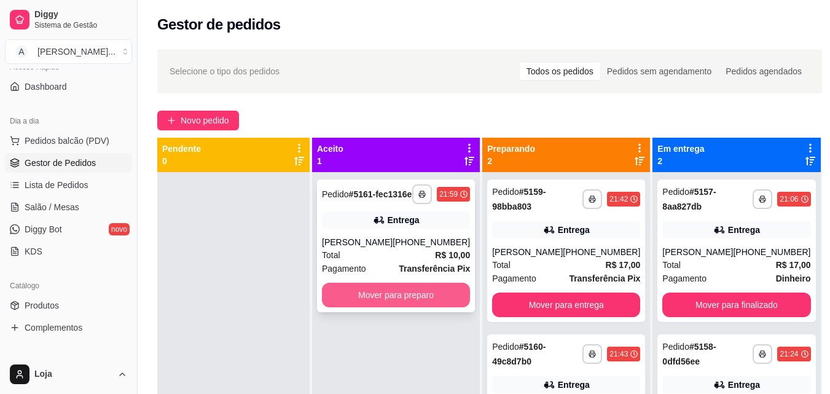
click at [415, 304] on button "Mover para preparo" at bounding box center [396, 295] width 148 height 25
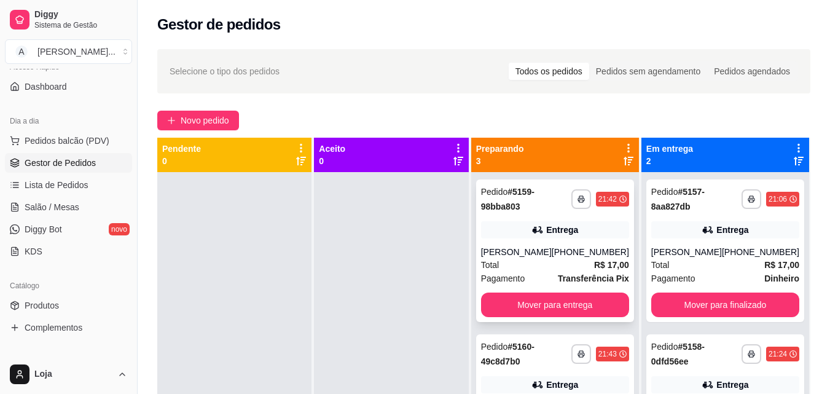
click at [569, 256] on div "[PHONE_NUMBER]" at bounding box center [590, 252] width 77 height 12
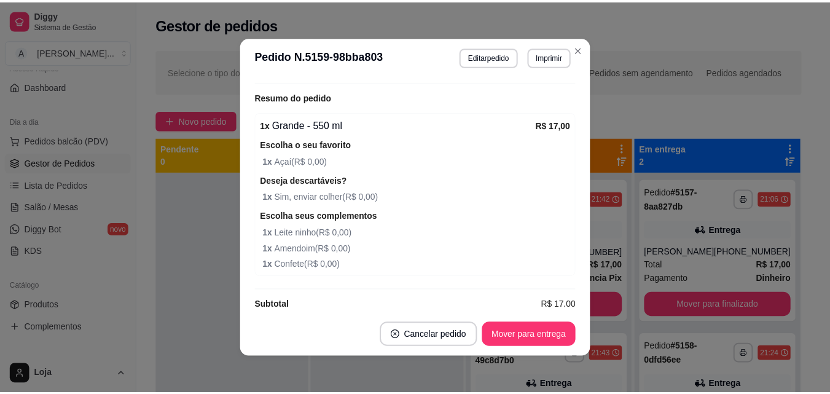
scroll to position [438, 0]
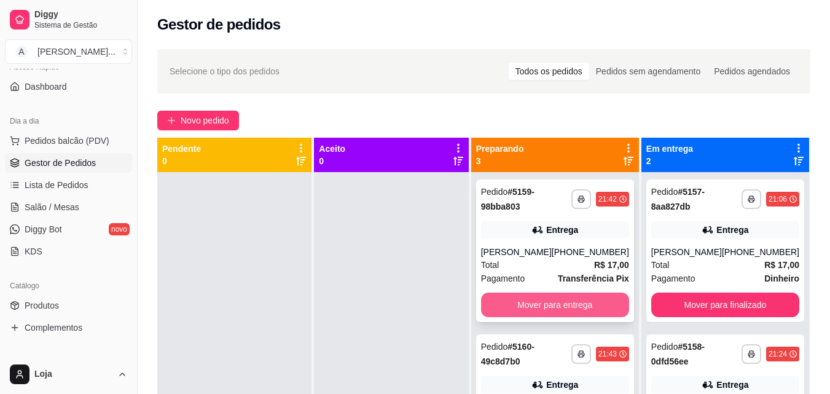
click at [541, 302] on button "Mover para entrega" at bounding box center [555, 305] width 148 height 25
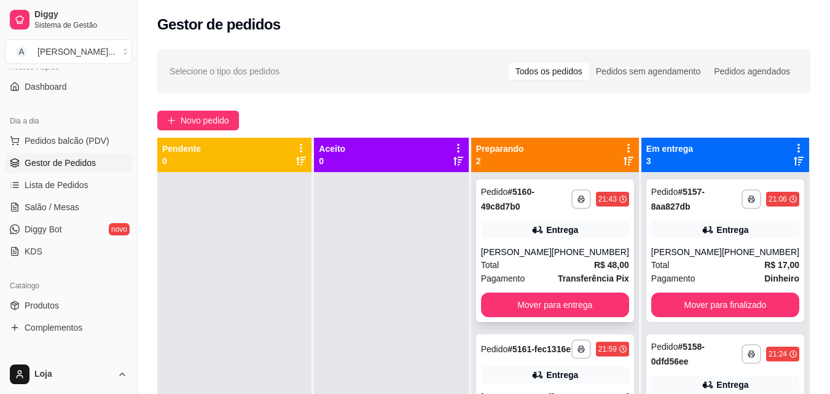
click at [538, 244] on div "**********" at bounding box center [555, 250] width 158 height 143
click at [774, 299] on button "Mover para finalizado" at bounding box center [725, 305] width 148 height 25
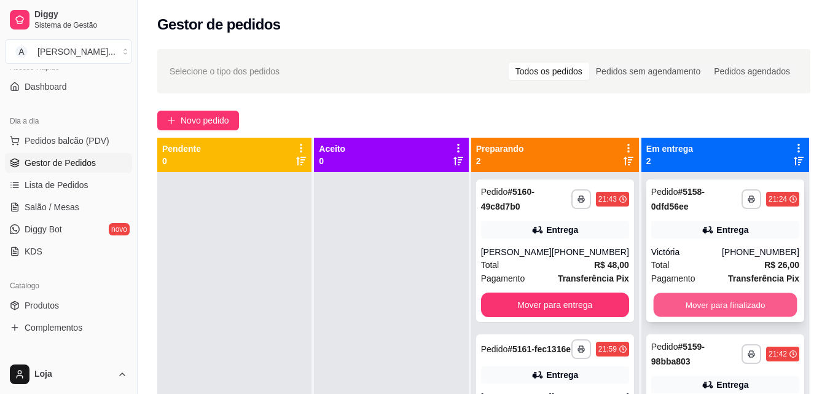
click at [769, 299] on button "Mover para finalizado" at bounding box center [725, 305] width 144 height 24
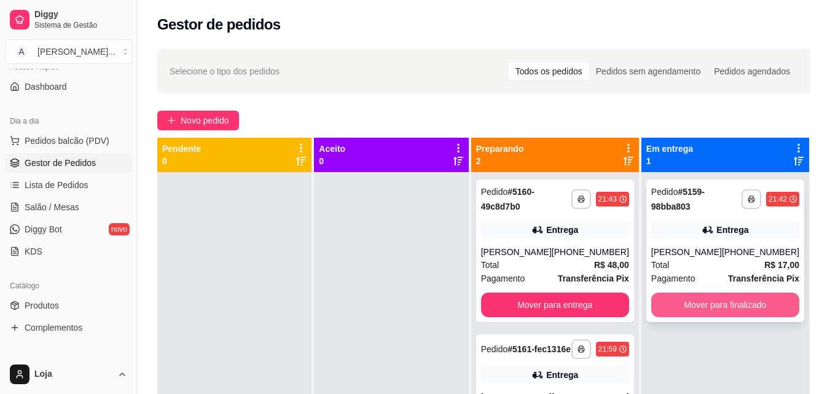
click at [766, 307] on button "Mover para finalizado" at bounding box center [725, 305] width 148 height 25
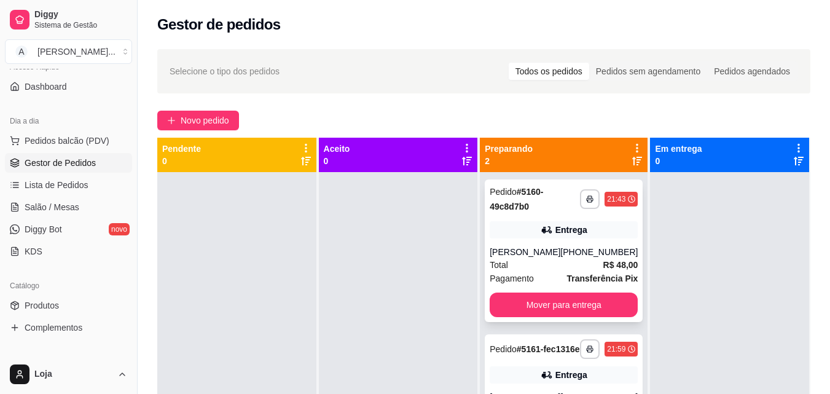
drag, startPoint x: 487, startPoint y: 300, endPoint x: 512, endPoint y: 319, distance: 30.7
click at [512, 319] on div "**********" at bounding box center [564, 250] width 158 height 143
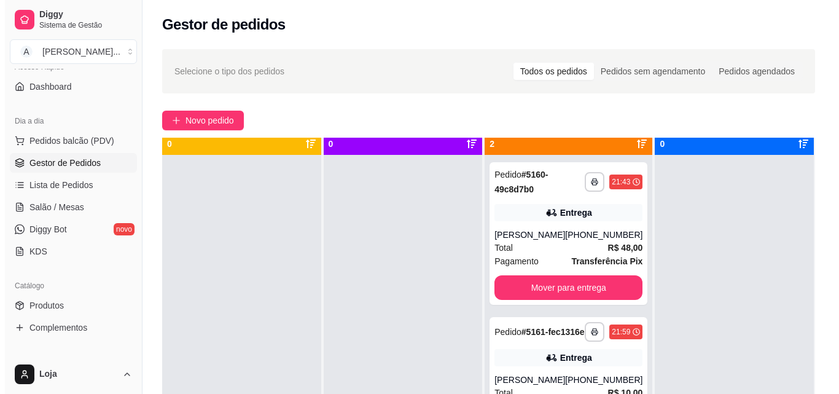
scroll to position [34, 0]
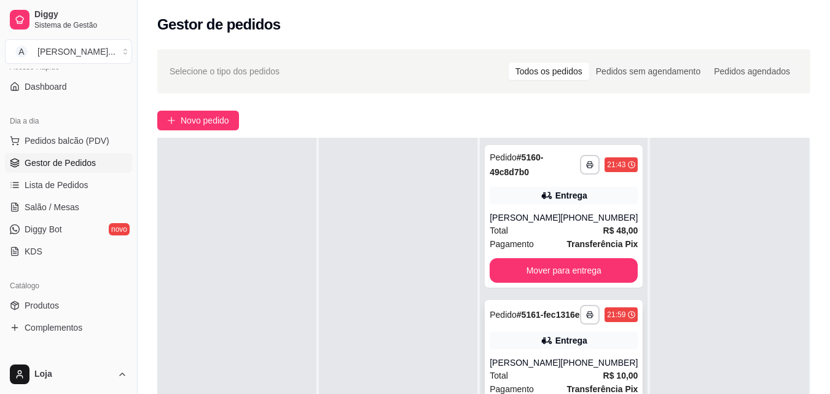
click at [560, 347] on div "Entrega" at bounding box center [572, 340] width 32 height 12
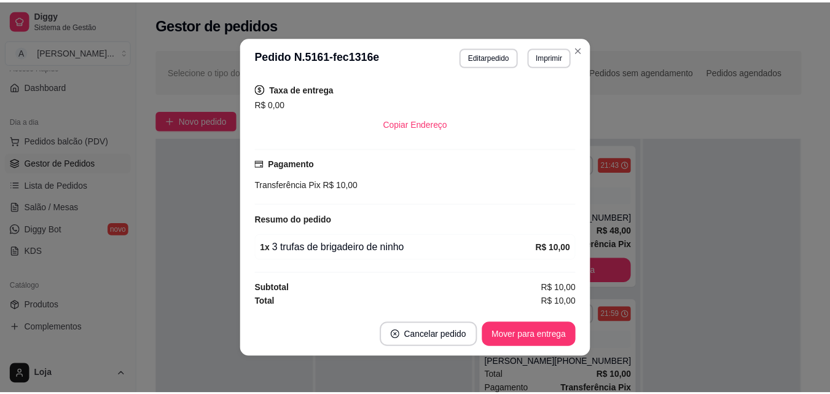
scroll to position [224, 0]
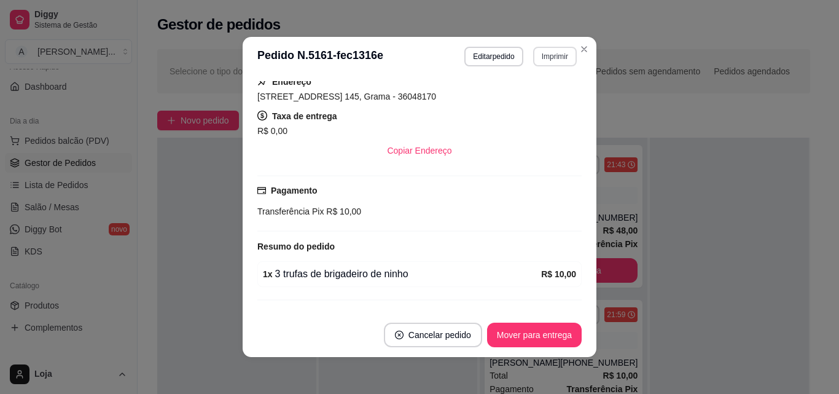
click at [557, 55] on button "Imprimir" at bounding box center [555, 57] width 44 height 20
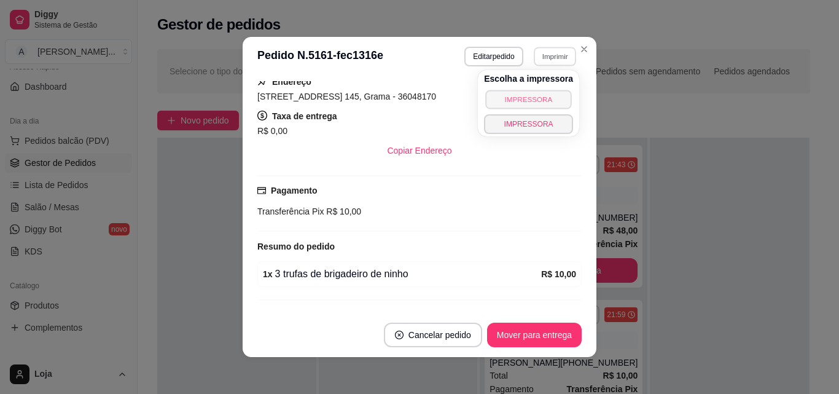
click at [538, 98] on button "IMPRESSORA" at bounding box center [528, 99] width 86 height 19
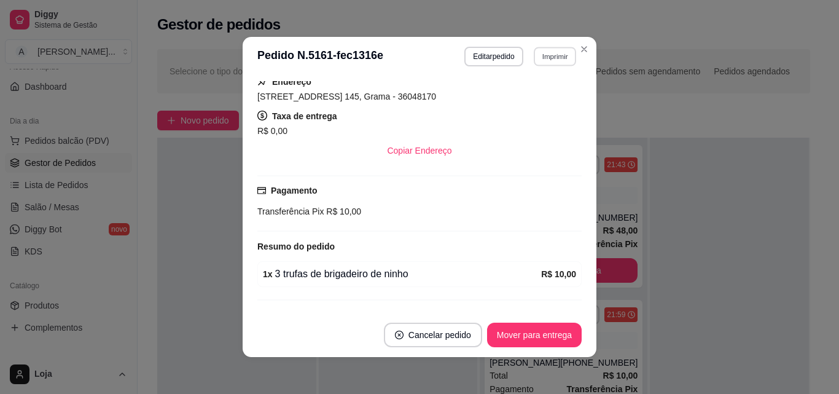
click at [551, 54] on button "Imprimir" at bounding box center [555, 56] width 42 height 19
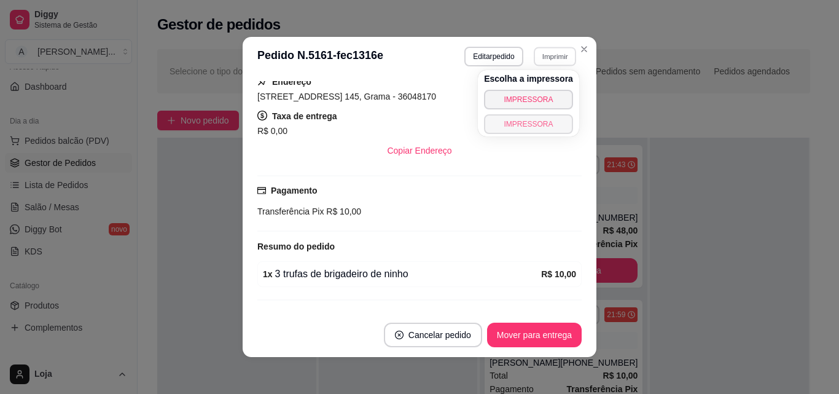
click at [529, 124] on button "IMPRESSORA" at bounding box center [528, 124] width 89 height 20
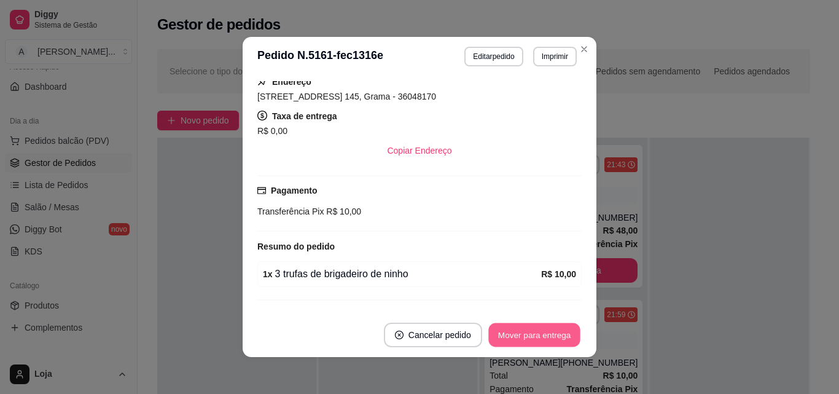
click at [534, 339] on button "Mover para entrega" at bounding box center [535, 335] width 92 height 24
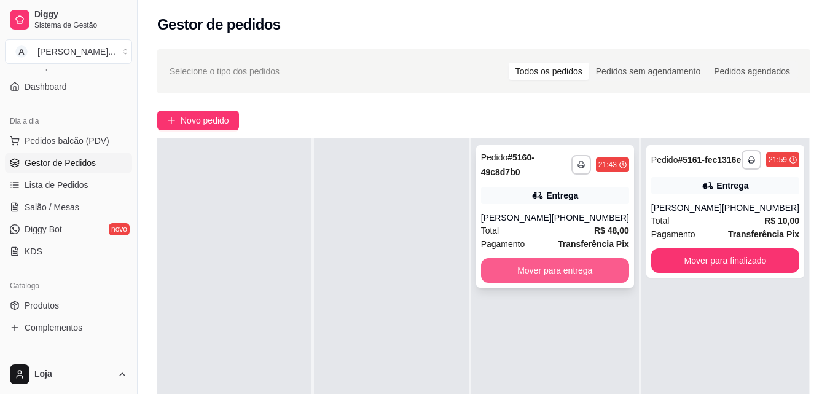
click at [557, 264] on button "Mover para entrega" at bounding box center [555, 270] width 148 height 25
click at [560, 267] on button "Mover para entrega" at bounding box center [555, 271] width 144 height 24
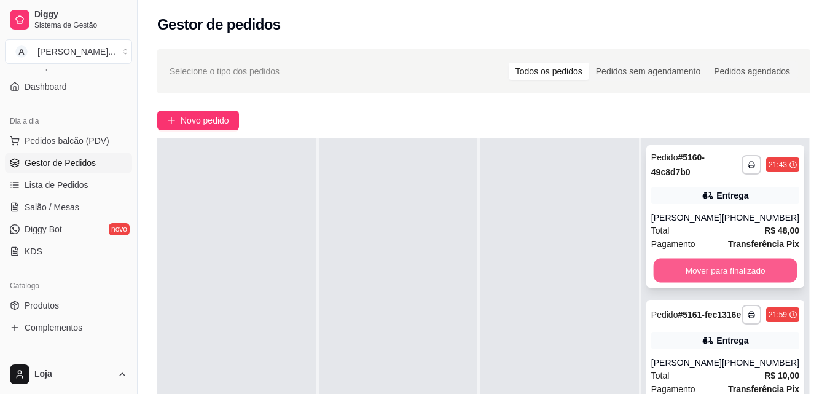
click at [695, 275] on button "Mover para finalizado" at bounding box center [725, 271] width 144 height 24
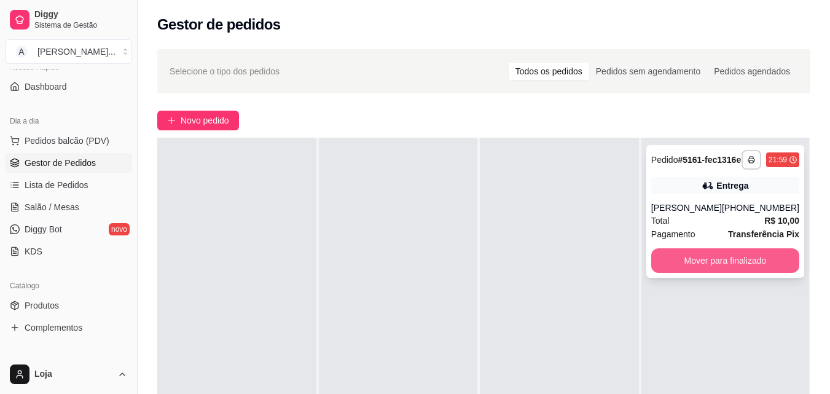
click at [699, 263] on button "Mover para finalizado" at bounding box center [725, 260] width 148 height 25
